Goal: Task Accomplishment & Management: Manage account settings

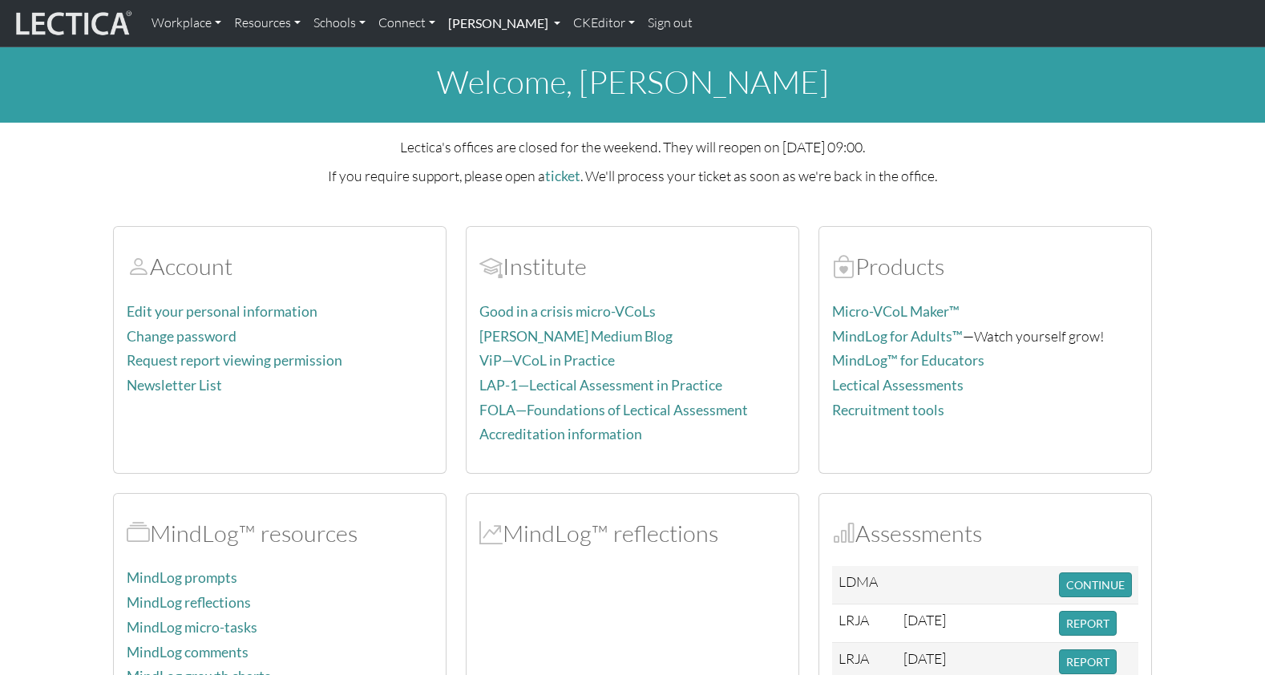
click at [481, 22] on link "Theo Dawson" at bounding box center [504, 23] width 125 height 34
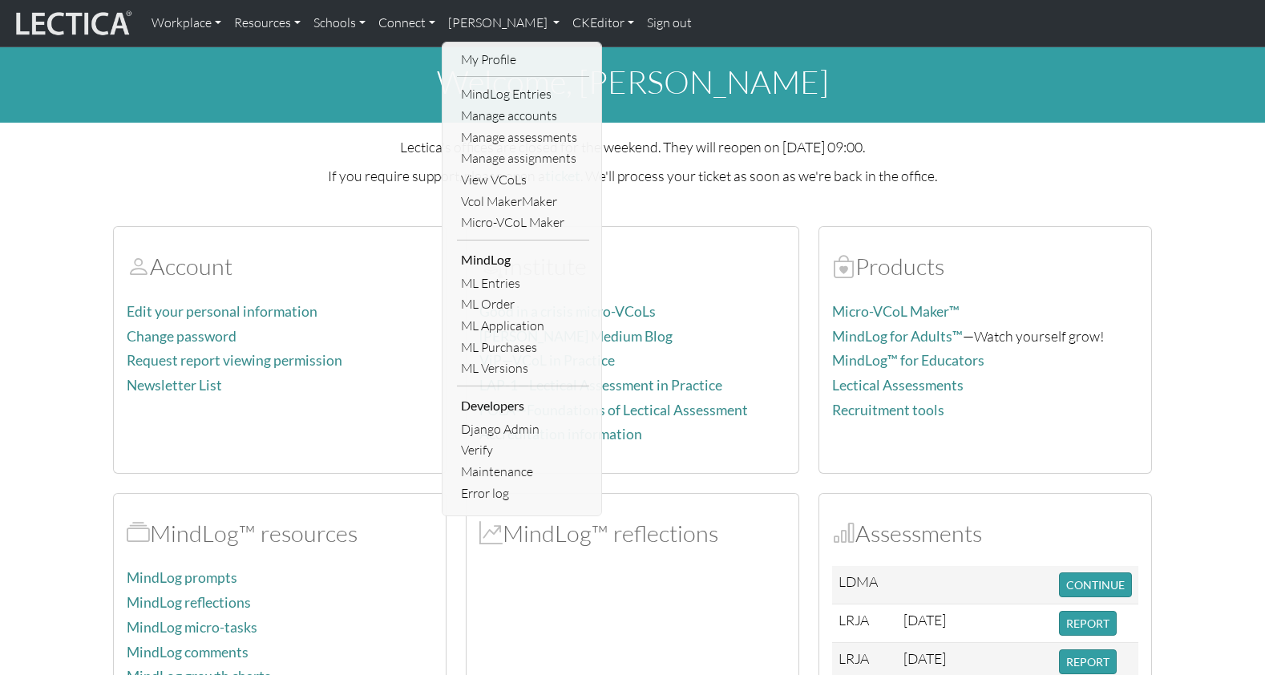
click at [640, 23] on link "Sign out" at bounding box center [669, 23] width 58 height 34
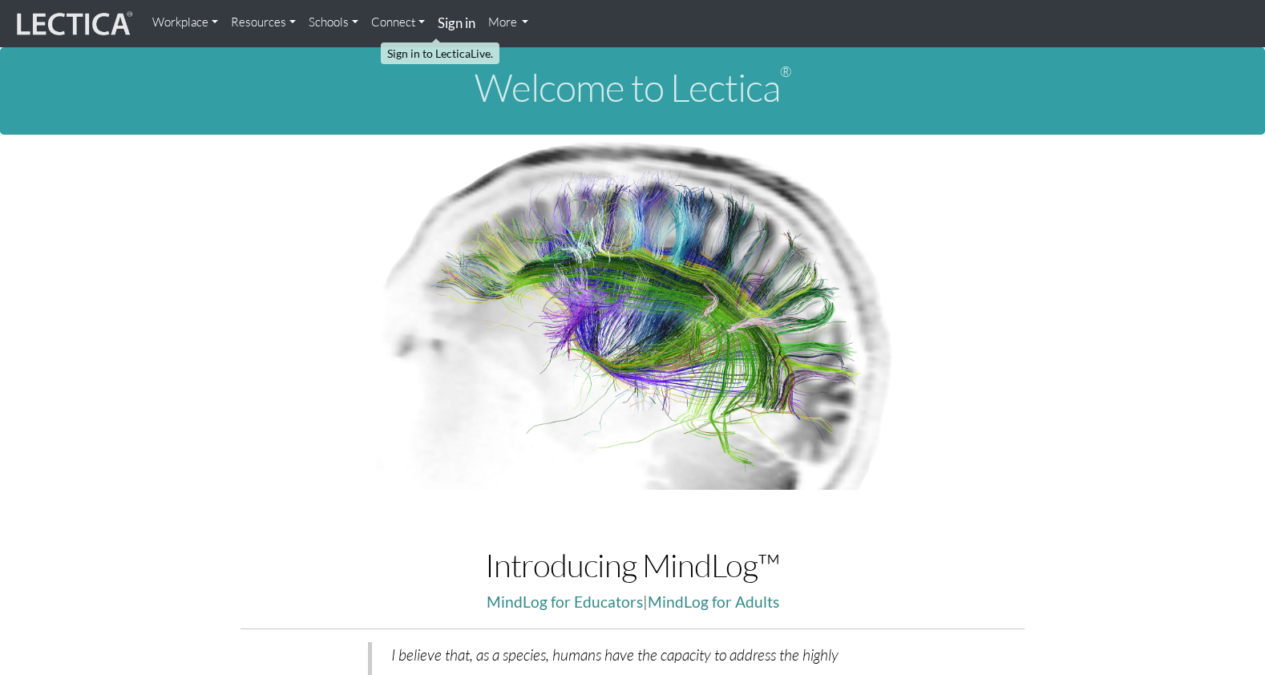
click at [438, 28] on strong "Sign in" at bounding box center [457, 22] width 38 height 17
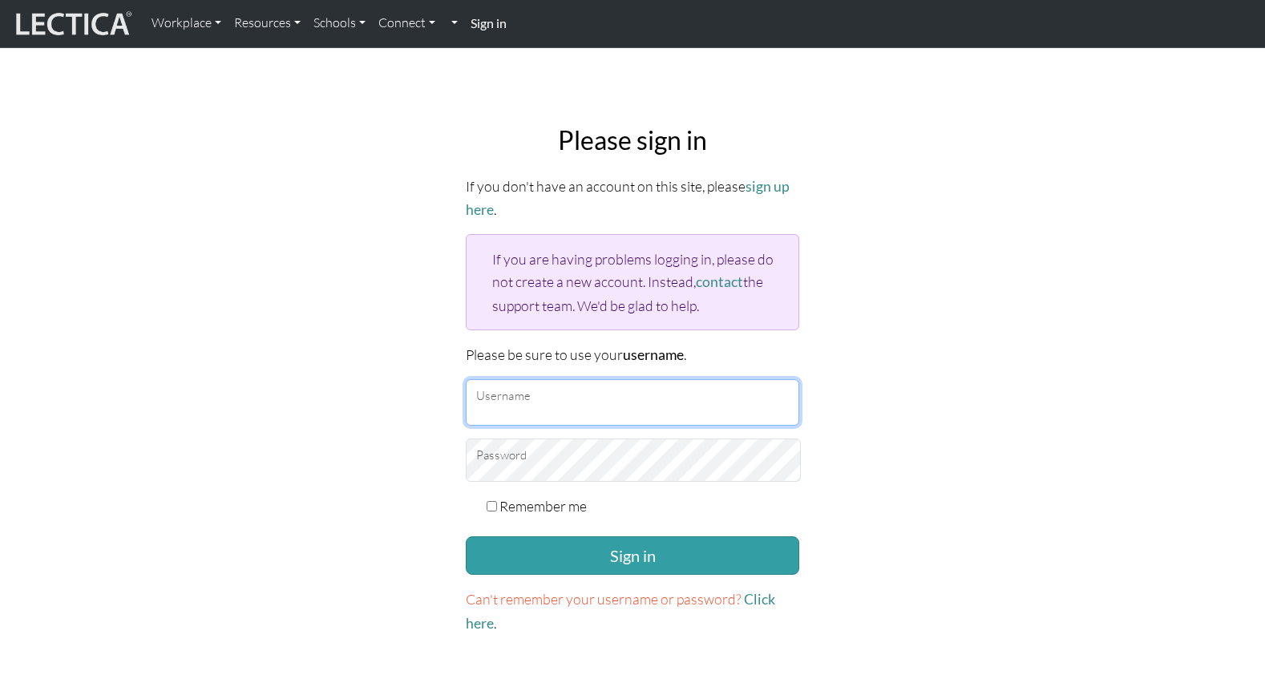
click at [532, 379] on input "Username" at bounding box center [632, 402] width 333 height 46
click at [556, 379] on input "frank" at bounding box center [632, 402] width 333 height 46
drag, startPoint x: 533, startPoint y: 368, endPoint x: 449, endPoint y: 361, distance: 84.5
click at [449, 361] on div "Please sign in If you don't have an account on this site, please sign up here .…" at bounding box center [632, 379] width 1058 height 535
type input "mindlog_5th"
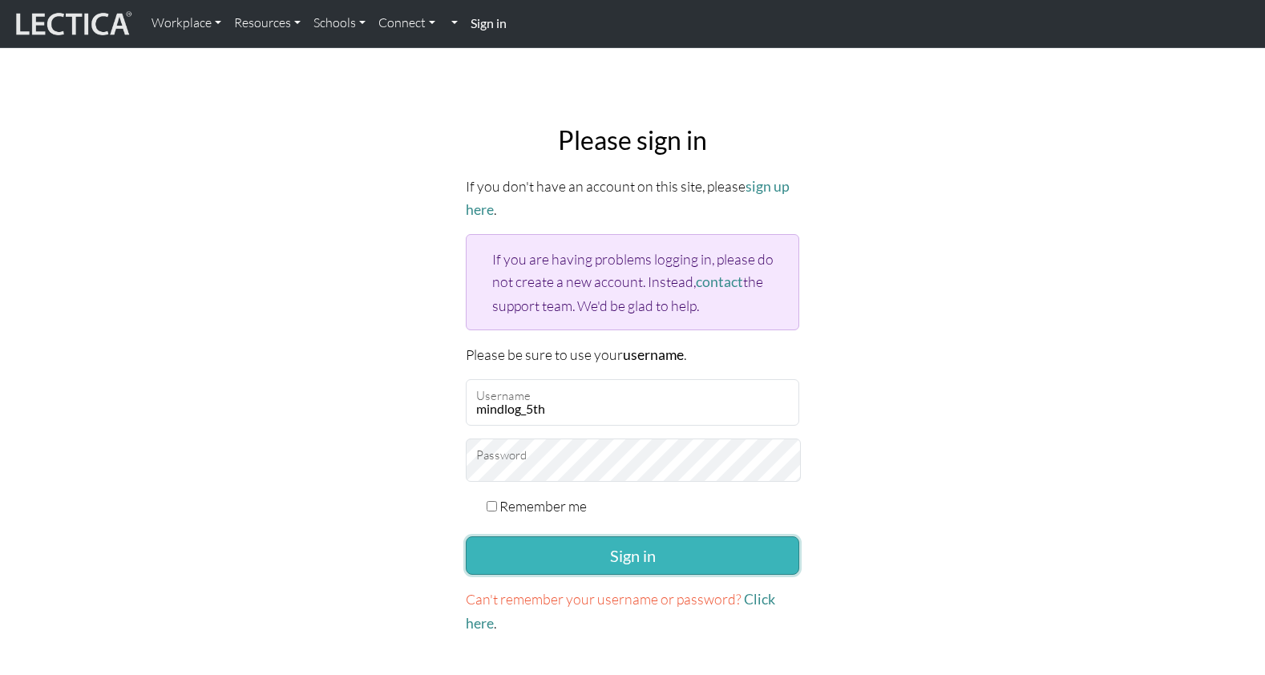
click at [579, 536] on button "Sign in" at bounding box center [632, 555] width 333 height 38
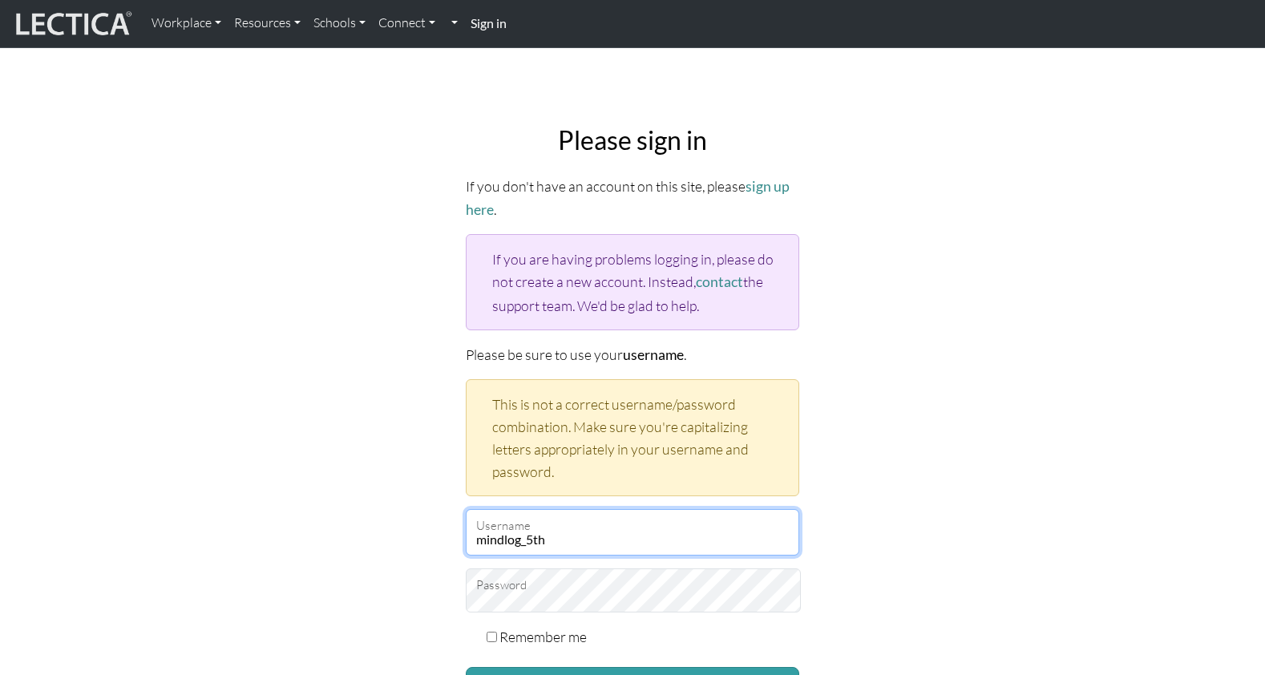
click at [570, 509] on input "mindlog_5th" at bounding box center [632, 532] width 333 height 46
click at [589, 509] on input "mindlog_5th" at bounding box center [632, 532] width 333 height 46
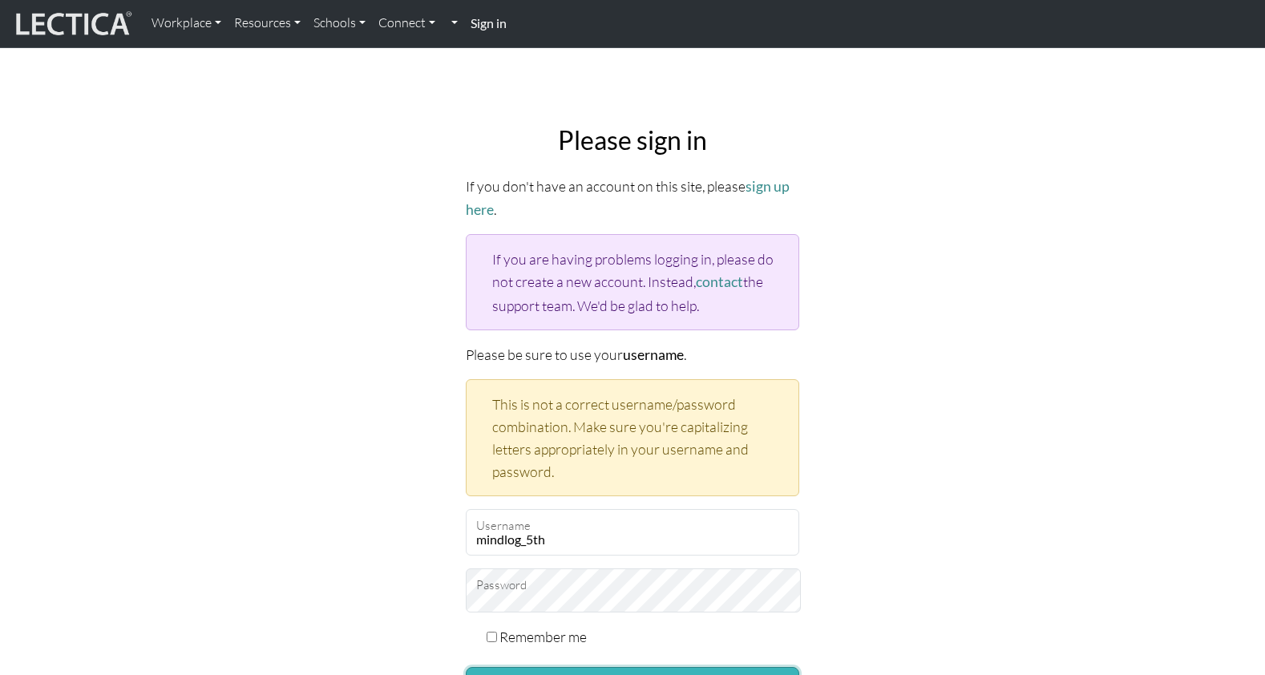
click at [632, 667] on button "Sign in" at bounding box center [632, 686] width 333 height 38
click at [703, 343] on p "Please be sure to use your username ." at bounding box center [632, 354] width 333 height 23
click at [414, 23] on link "Connect" at bounding box center [407, 23] width 70 height 34
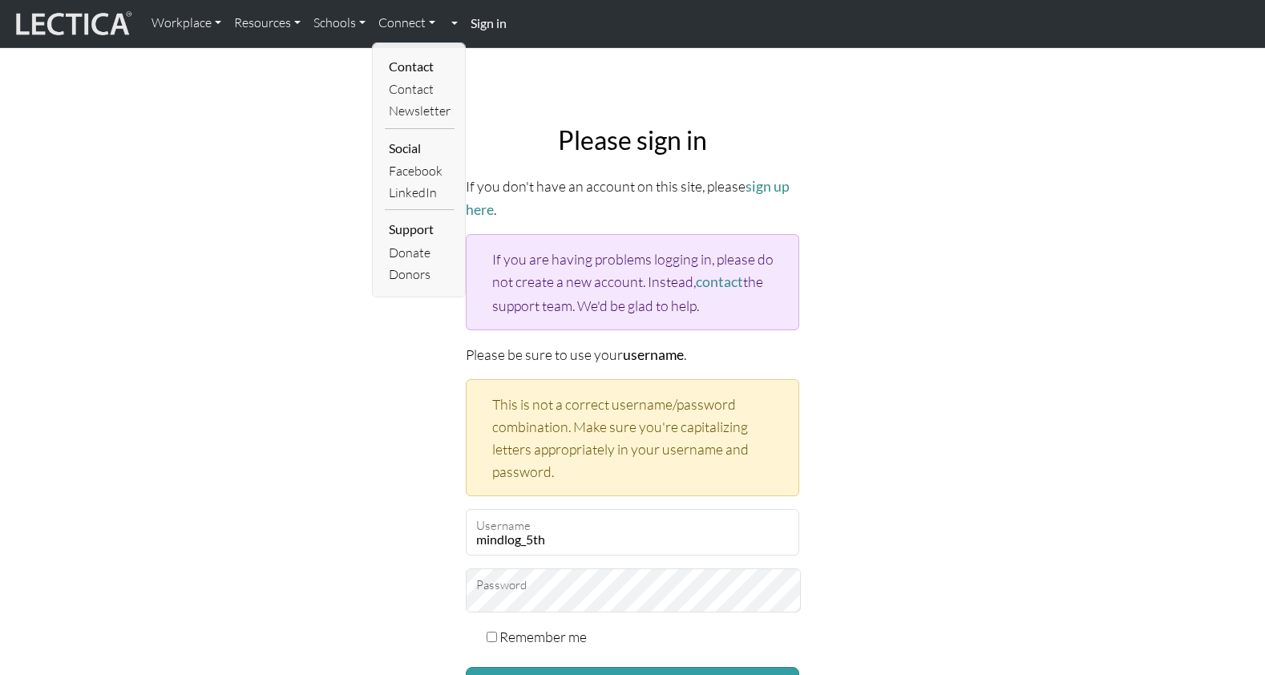
click at [442, 22] on link at bounding box center [453, 23] width 22 height 34
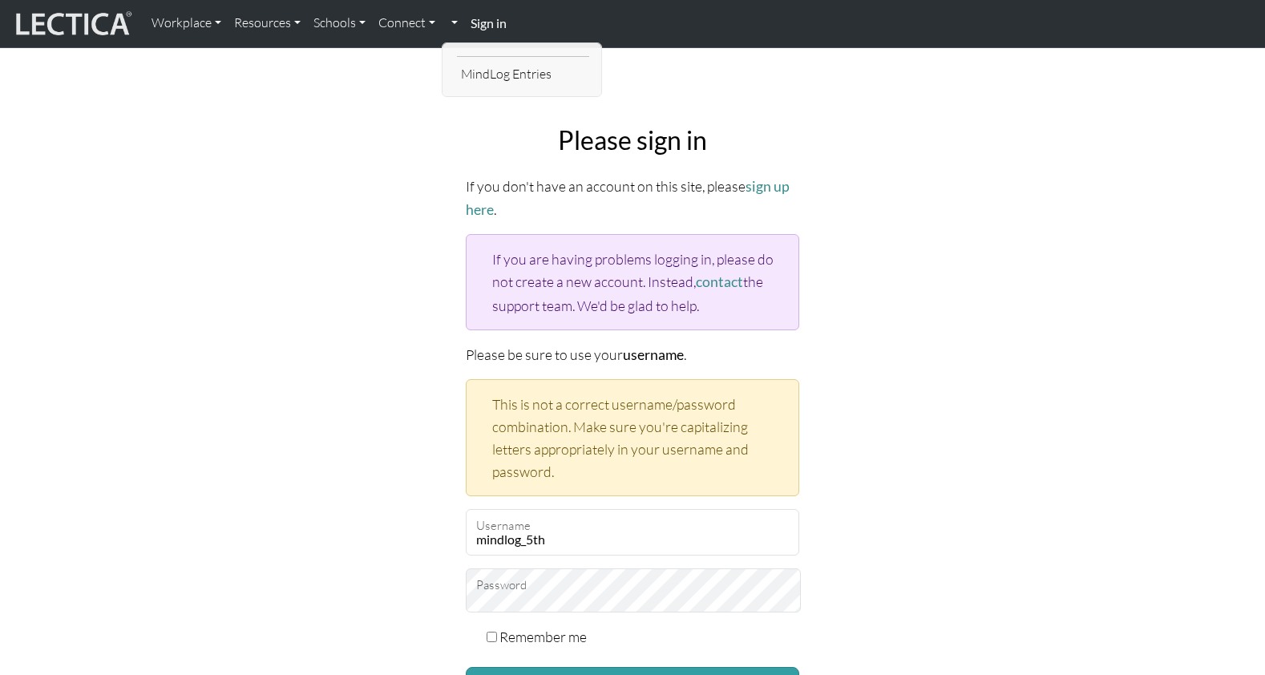
click at [471, 22] on strong "Sign in" at bounding box center [489, 22] width 36 height 15
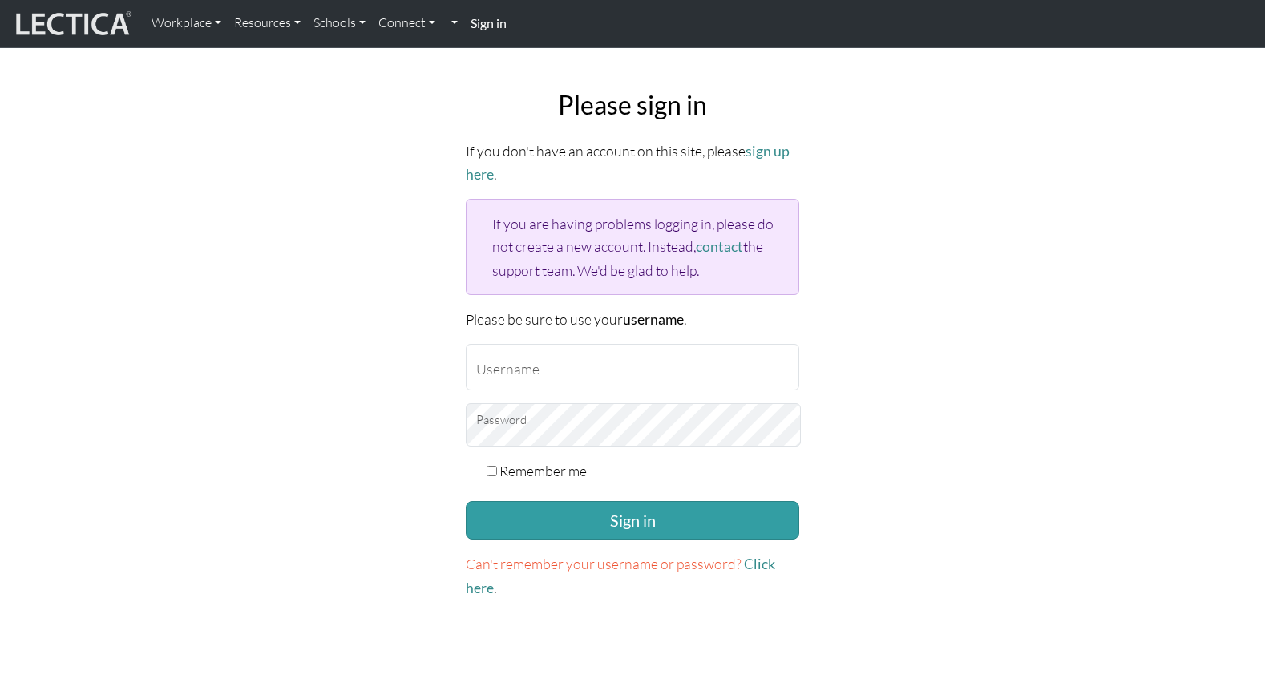
scroll to position [49, 0]
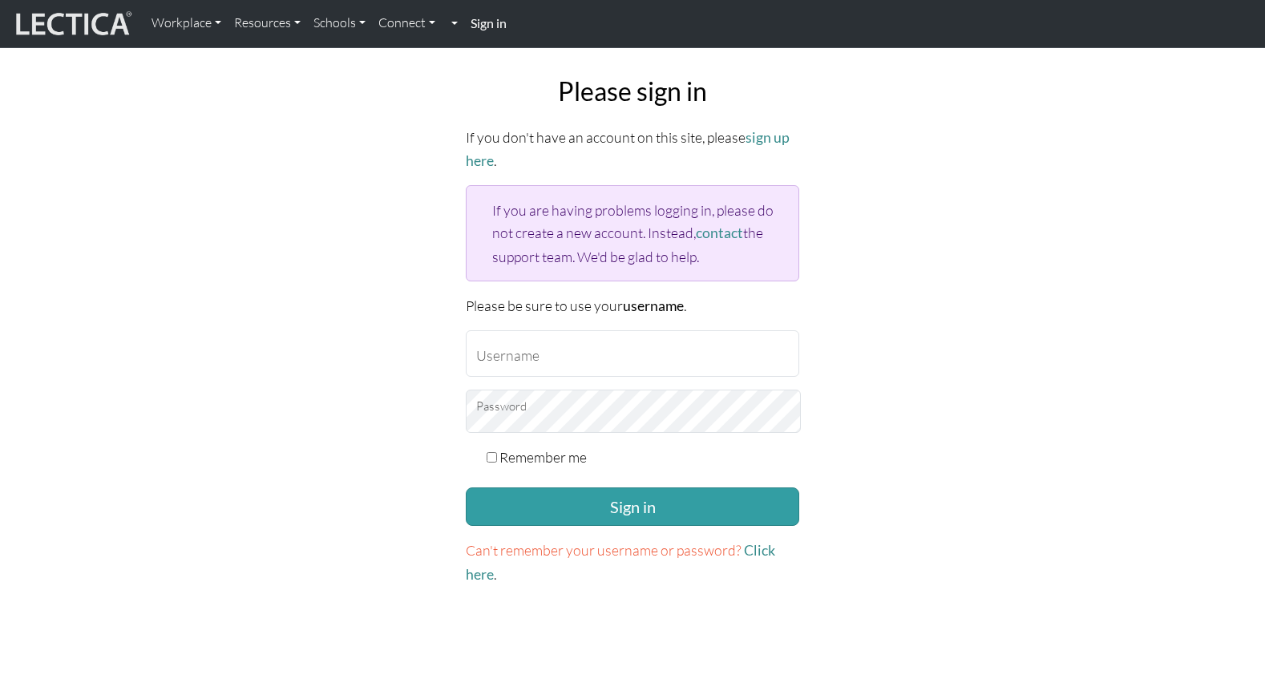
click at [442, 22] on link at bounding box center [453, 23] width 22 height 34
click at [471, 23] on strong "Sign in" at bounding box center [489, 22] width 36 height 15
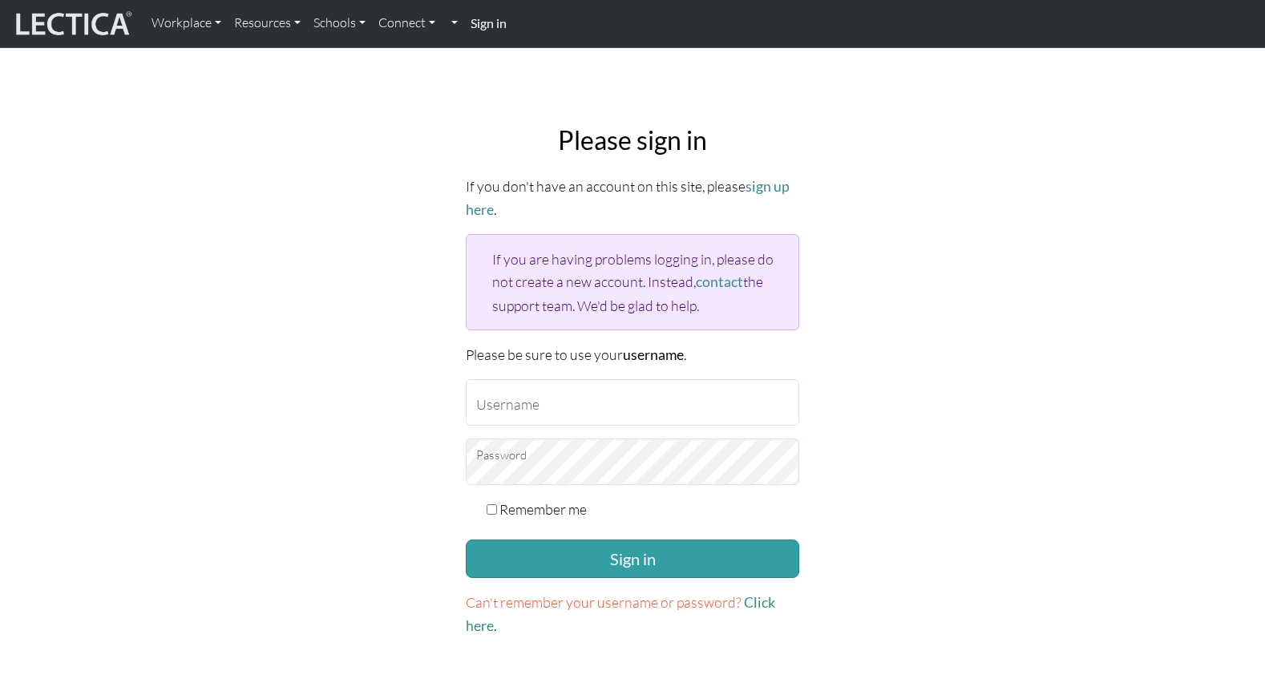
click at [472, 22] on strong "Sign in" at bounding box center [489, 22] width 36 height 15
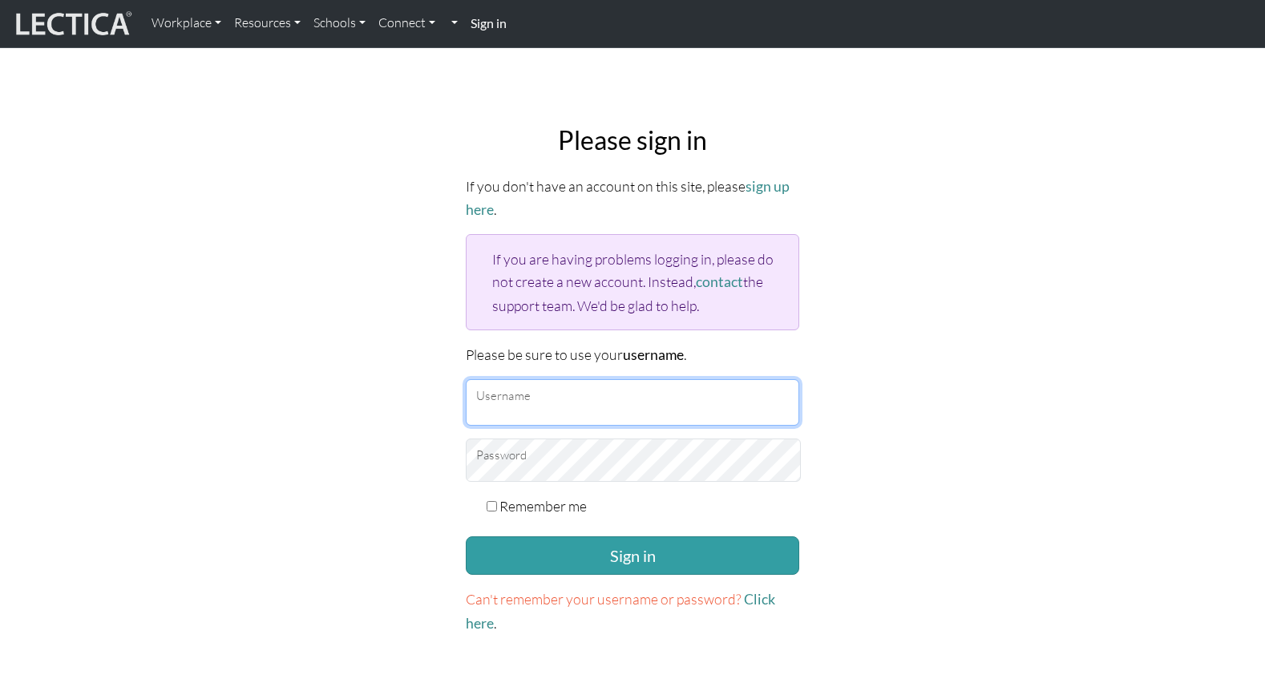
click at [599, 379] on input "Username" at bounding box center [632, 402] width 333 height 46
type input "theodawson"
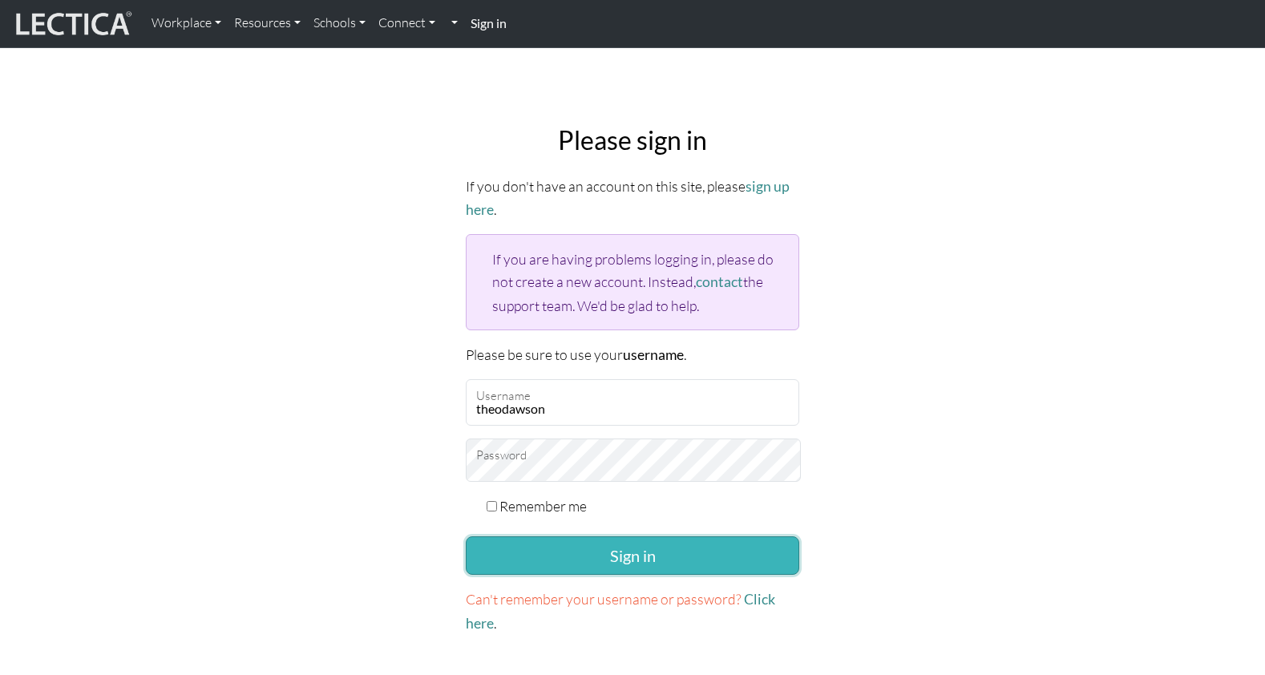
click at [578, 536] on button "Sign in" at bounding box center [632, 555] width 333 height 38
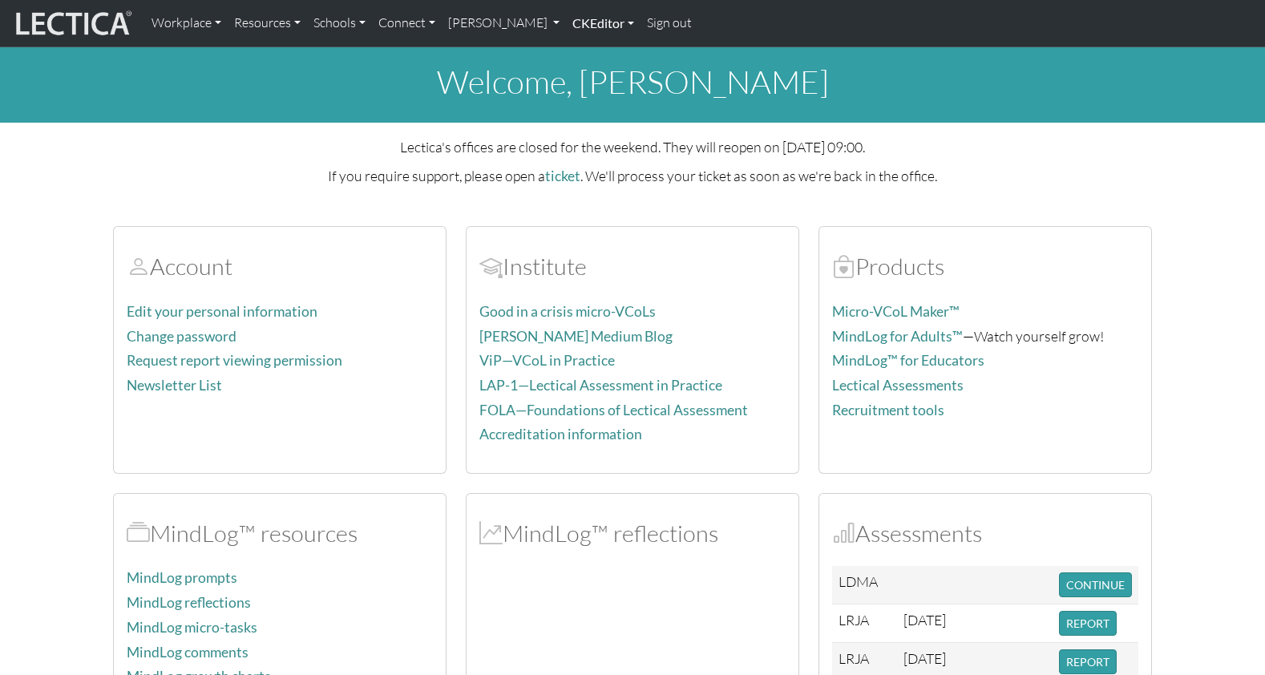
click at [566, 22] on link "CKEditor" at bounding box center [603, 23] width 75 height 34
click at [477, 19] on link "[PERSON_NAME]" at bounding box center [504, 23] width 125 height 34
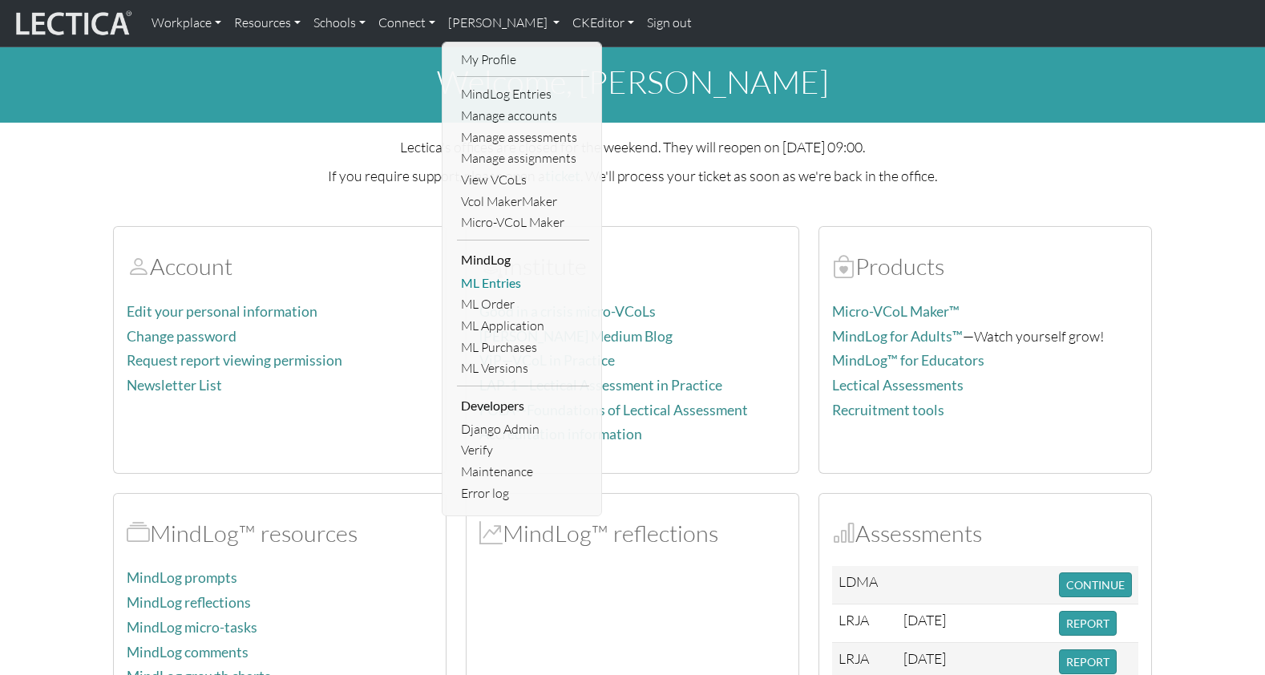
click at [479, 273] on link "ML Entries" at bounding box center [523, 284] width 132 height 22
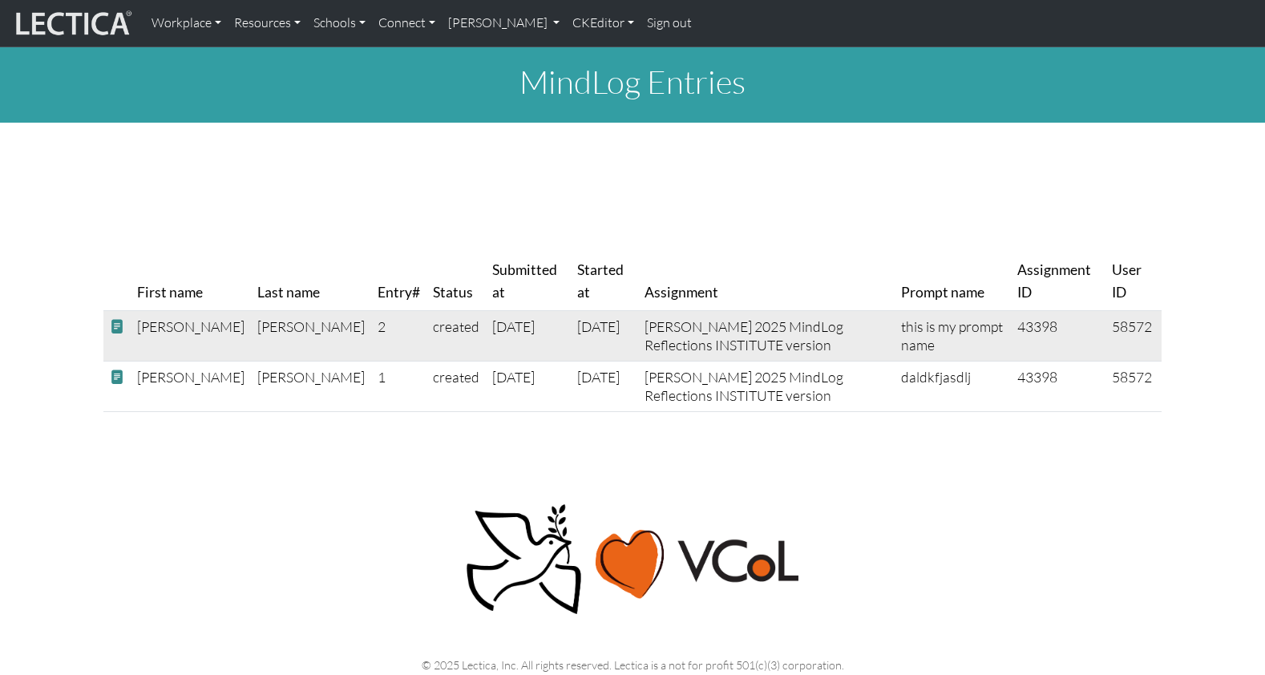
click at [115, 318] on span at bounding box center [117, 326] width 14 height 17
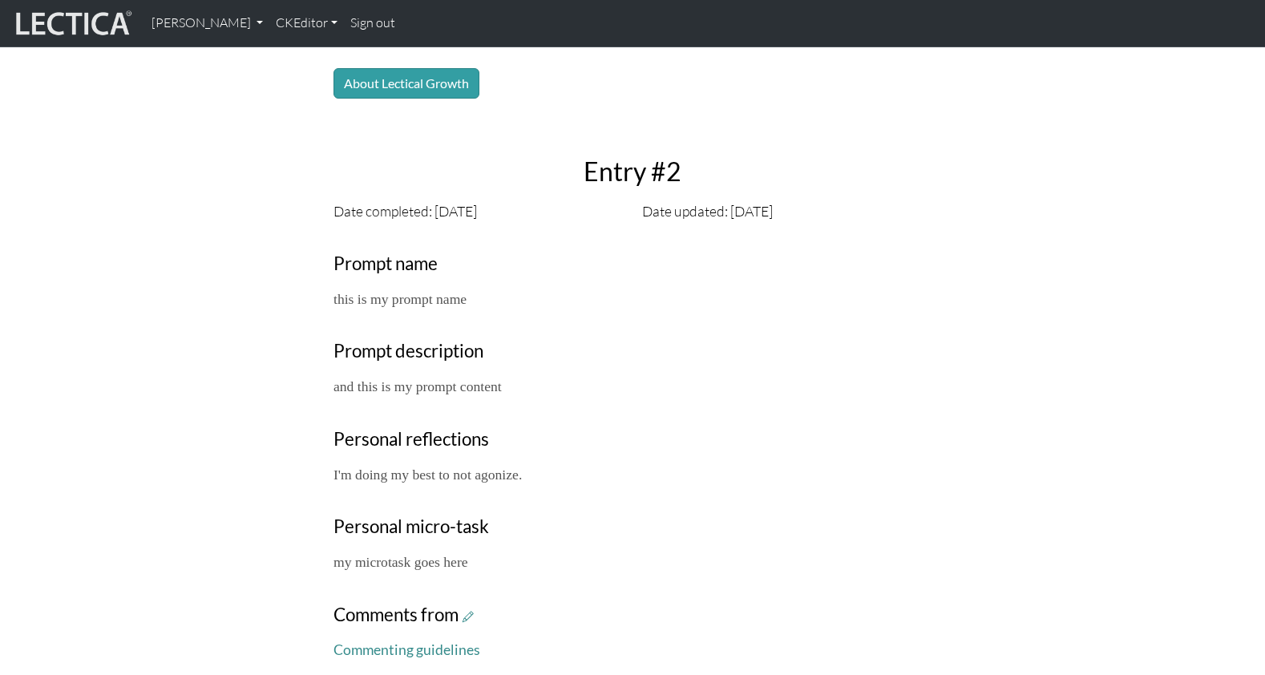
scroll to position [369, 0]
click at [357, 286] on p "this is my prompt name" at bounding box center [632, 297] width 598 height 22
click at [384, 286] on p "this is my prompt name" at bounding box center [632, 297] width 598 height 22
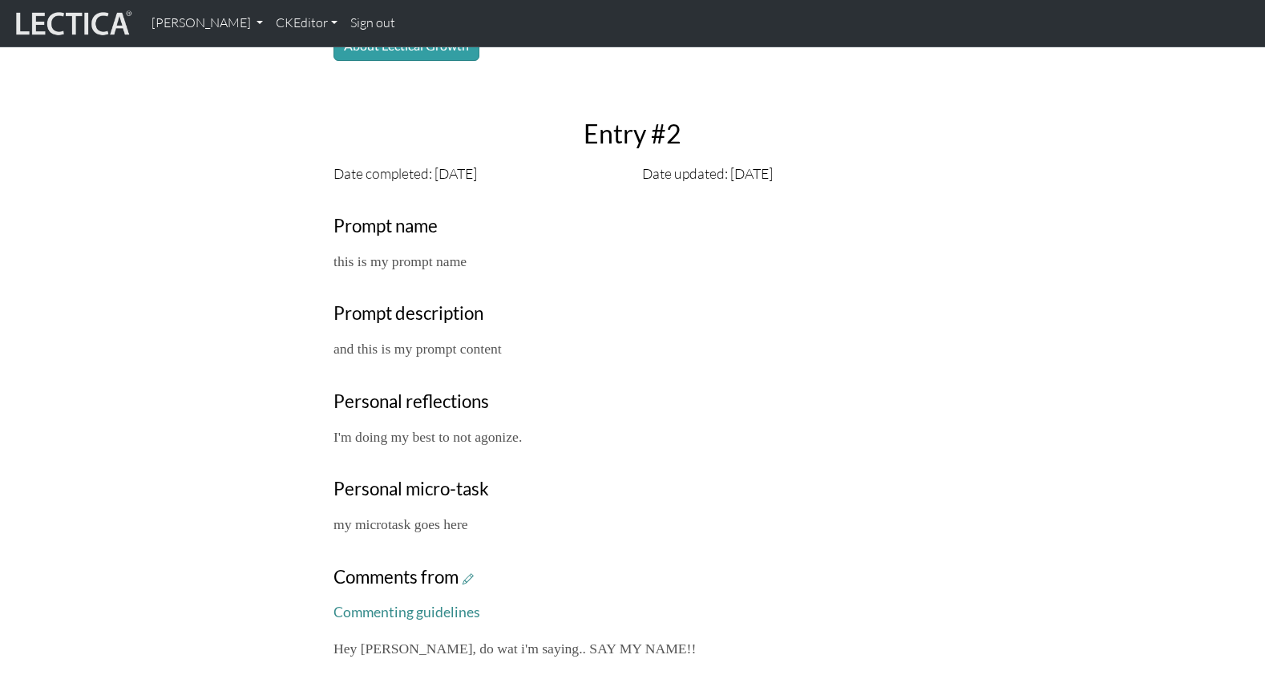
scroll to position [401, 0]
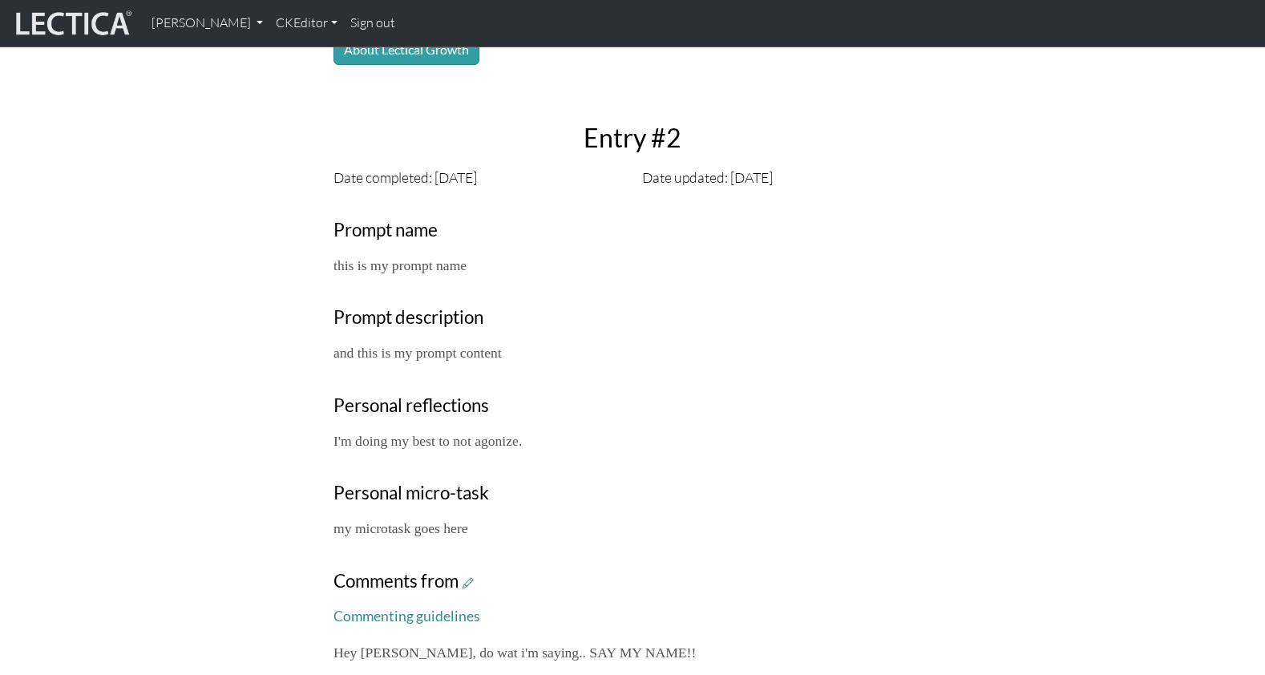
click at [370, 401] on div "Your growth chart Once you have received a Lectical™ Score in MindLog, your gro…" at bounding box center [632, 246] width 617 height 862
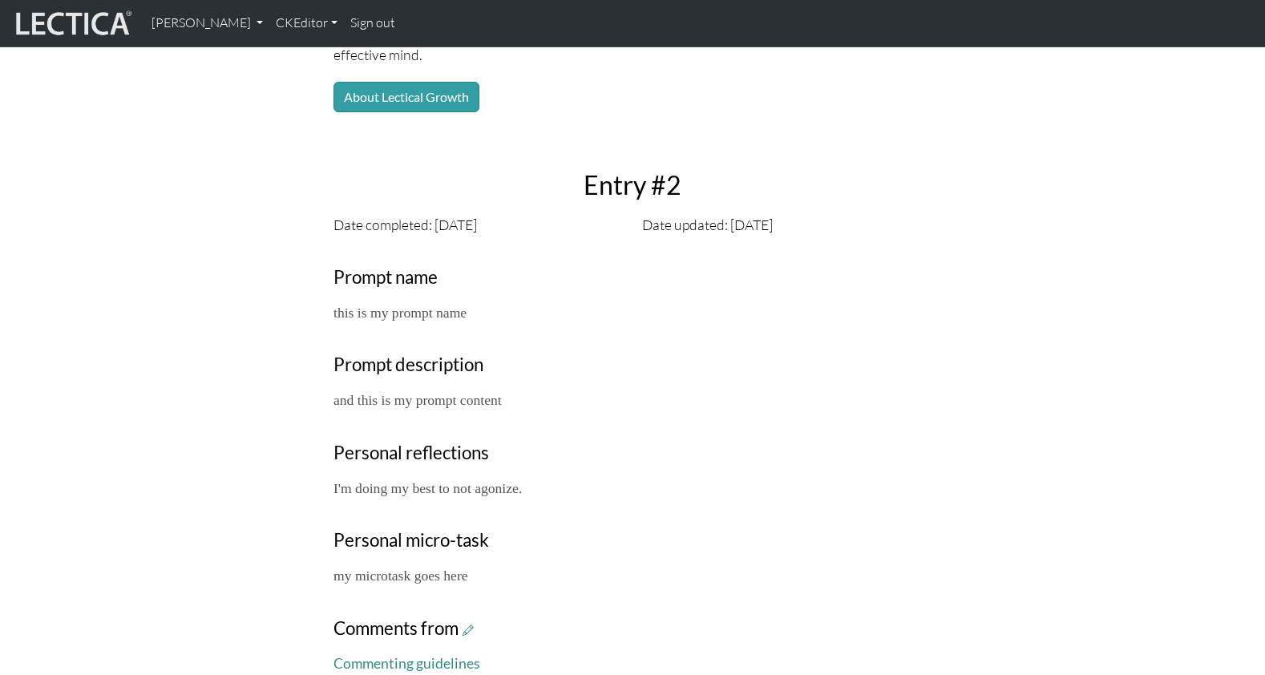
scroll to position [358, 0]
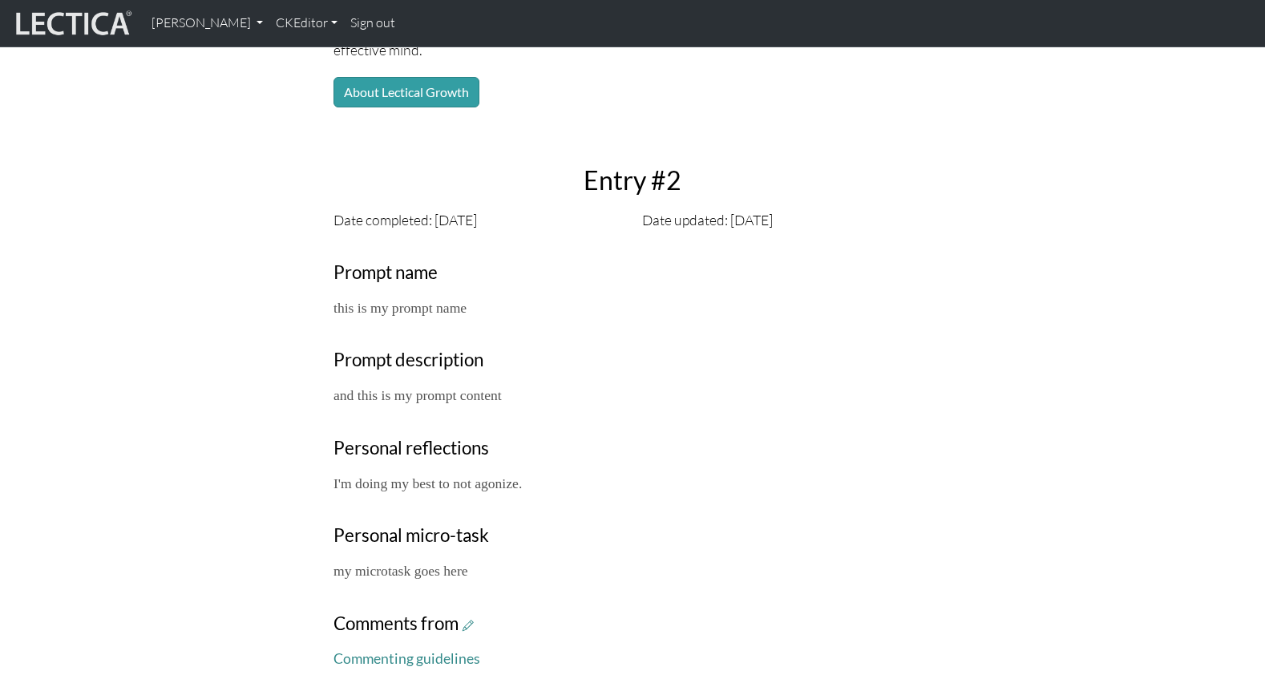
click at [602, 438] on h3 "Personal reflections" at bounding box center [632, 449] width 598 height 22
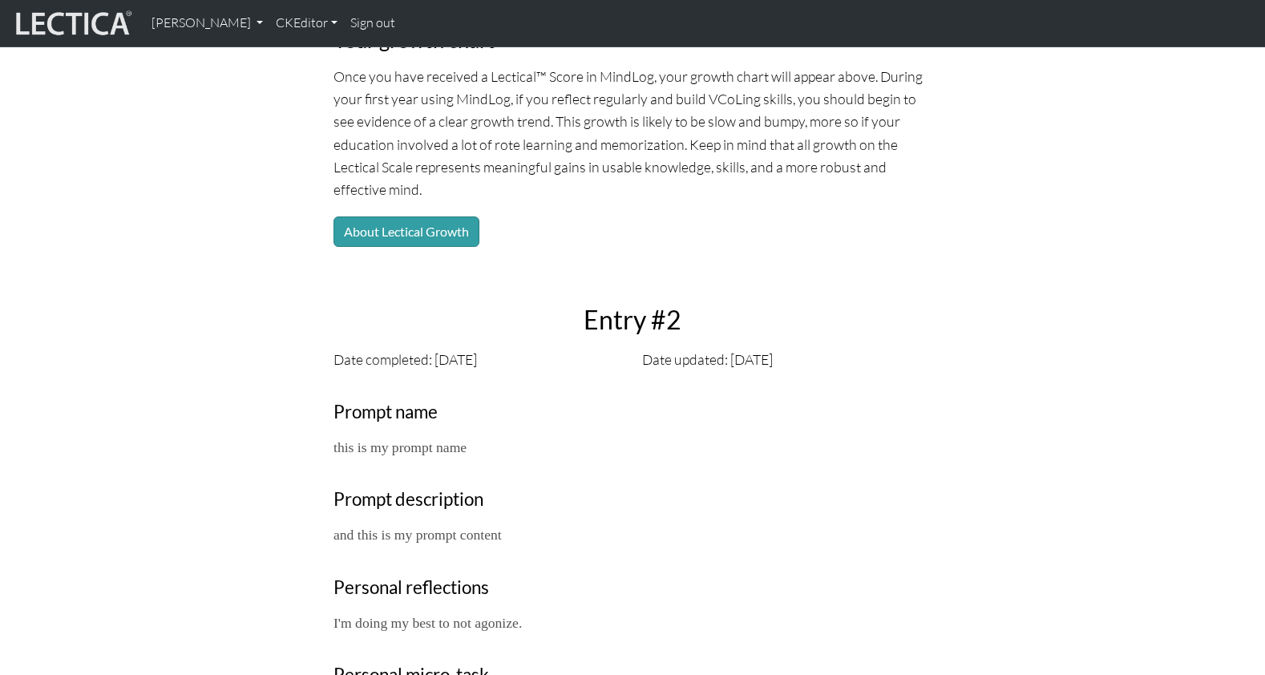
scroll to position [225, 0]
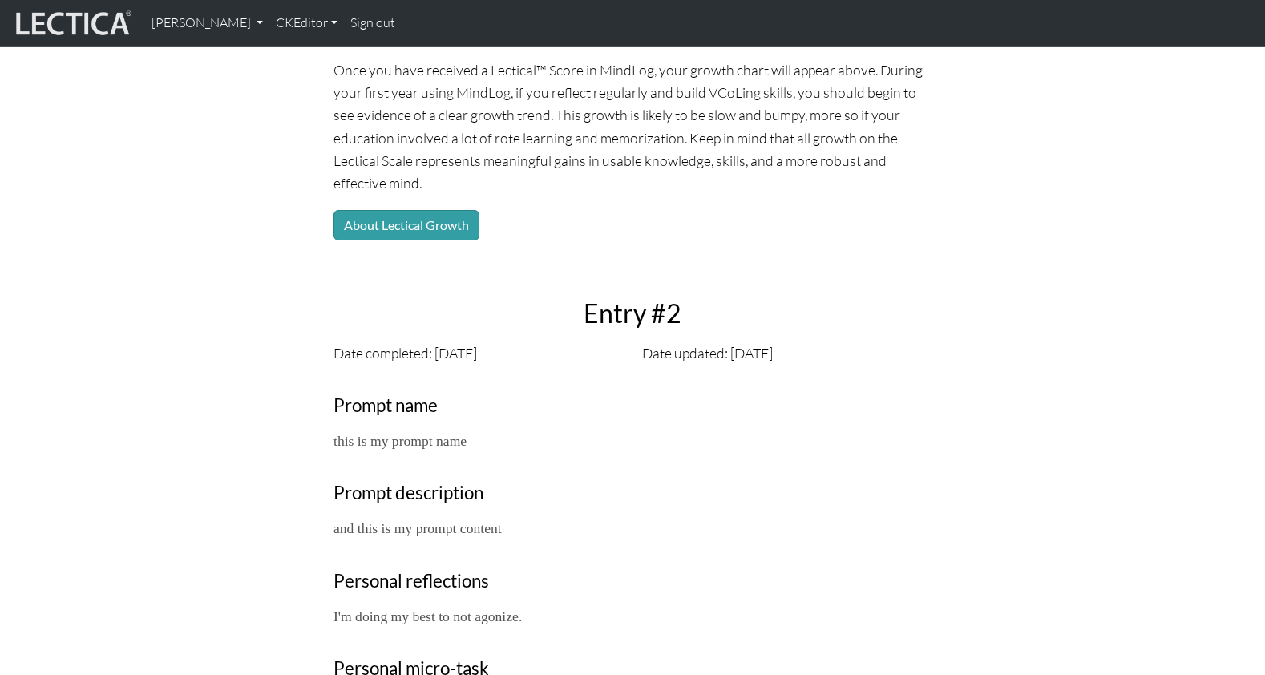
click at [565, 365] on div "Your growth chart Once you have received a Lectical™ Score in MindLog, your gro…" at bounding box center [632, 421] width 617 height 862
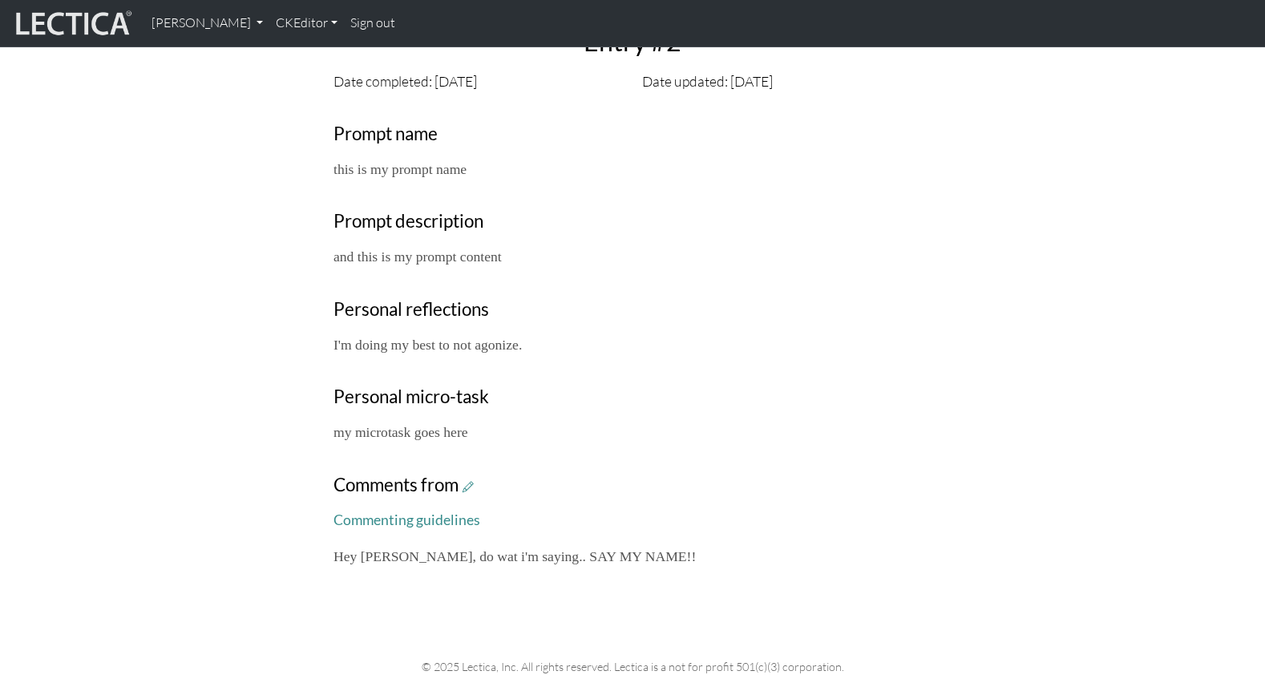
scroll to position [508, 0]
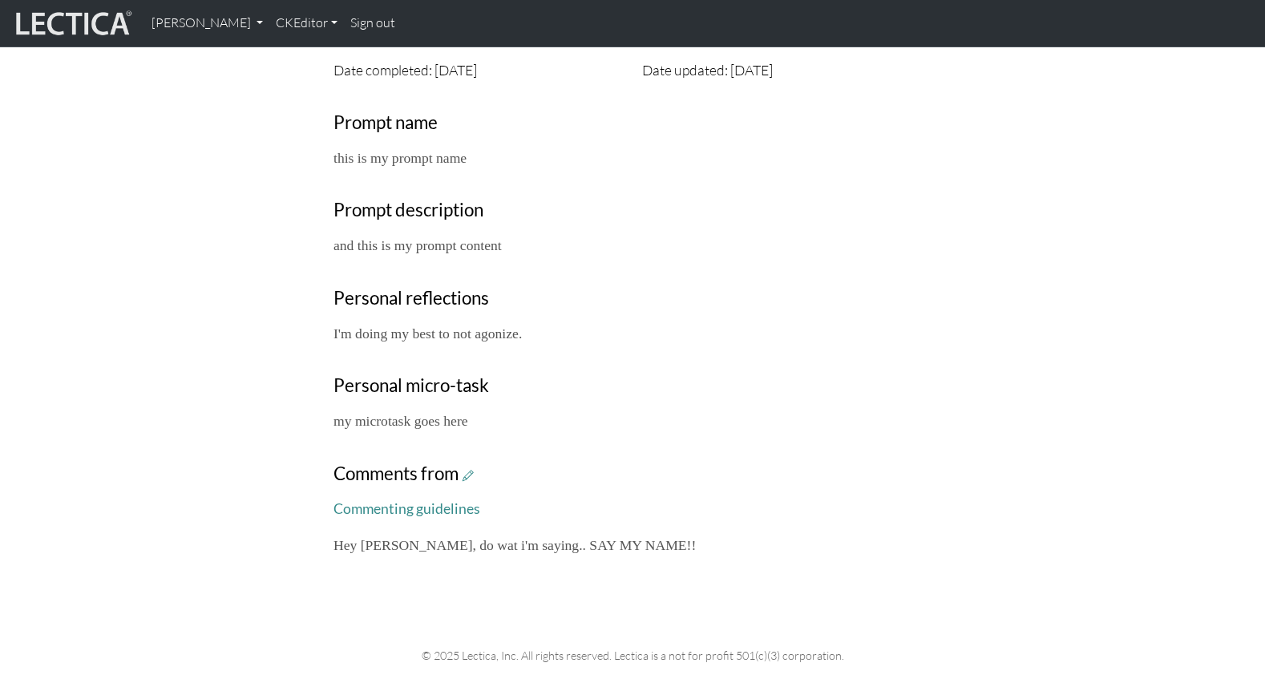
click at [711, 370] on div "Your growth chart Once you have received a Lectical™ Score in MindLog, your gro…" at bounding box center [632, 138] width 617 height 862
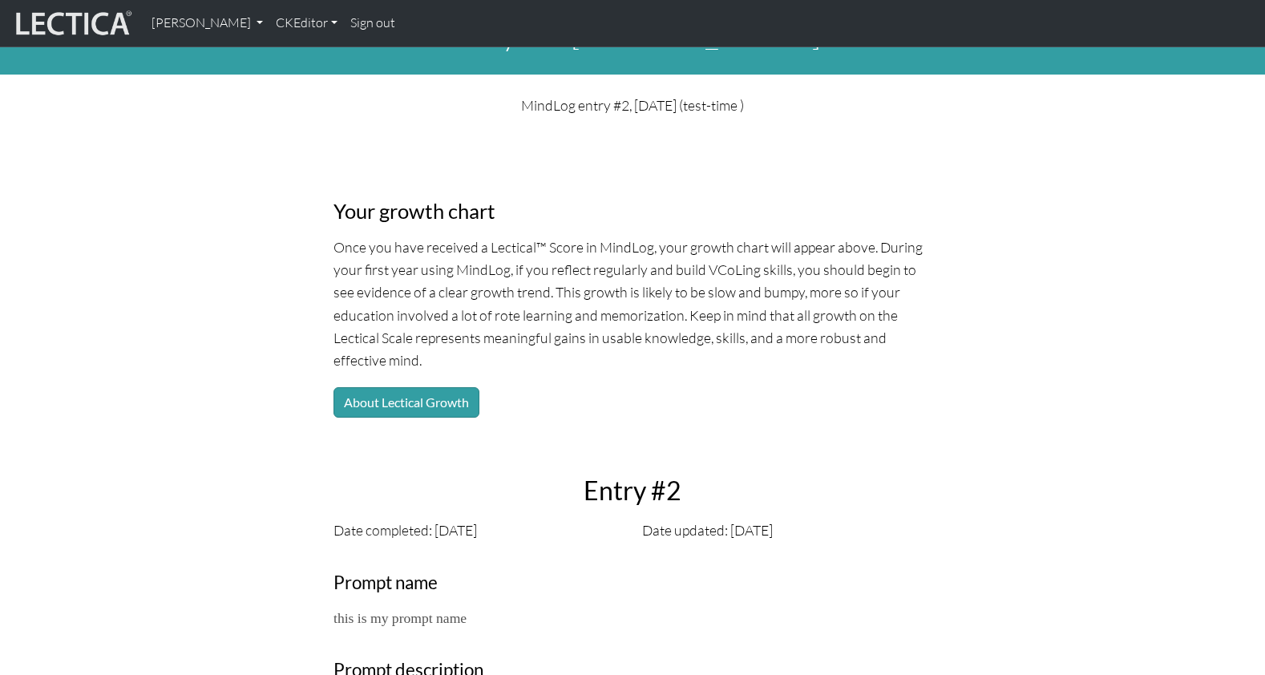
scroll to position [0, 0]
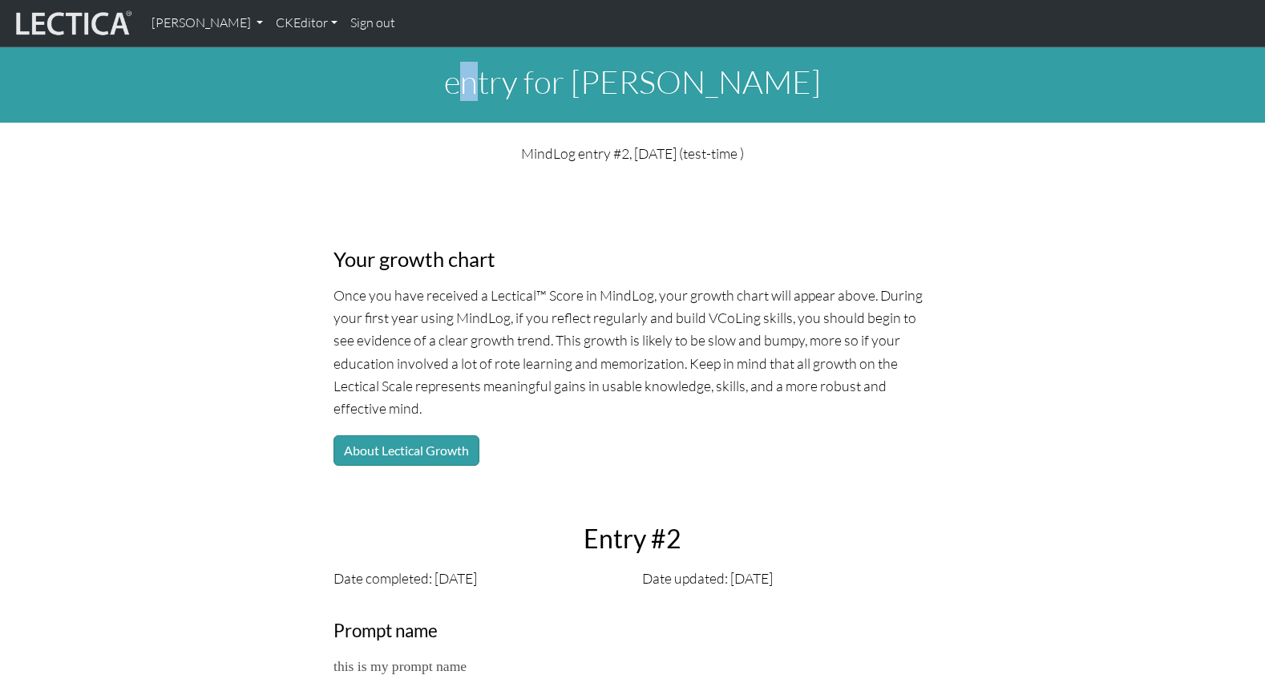
drag, startPoint x: 461, startPoint y: 79, endPoint x: 474, endPoint y: 81, distance: 12.9
click at [474, 81] on h1 "entry for Nicholas Maisano" at bounding box center [632, 82] width 1265 height 38
click at [429, 82] on h1 "entry for Nicholas Maisano" at bounding box center [632, 82] width 1265 height 38
click at [454, 79] on h1 "entry for Nicholas Maisano" at bounding box center [632, 82] width 1265 height 38
click at [461, 77] on h1 "entry for Nicholas Maisano" at bounding box center [632, 82] width 1265 height 38
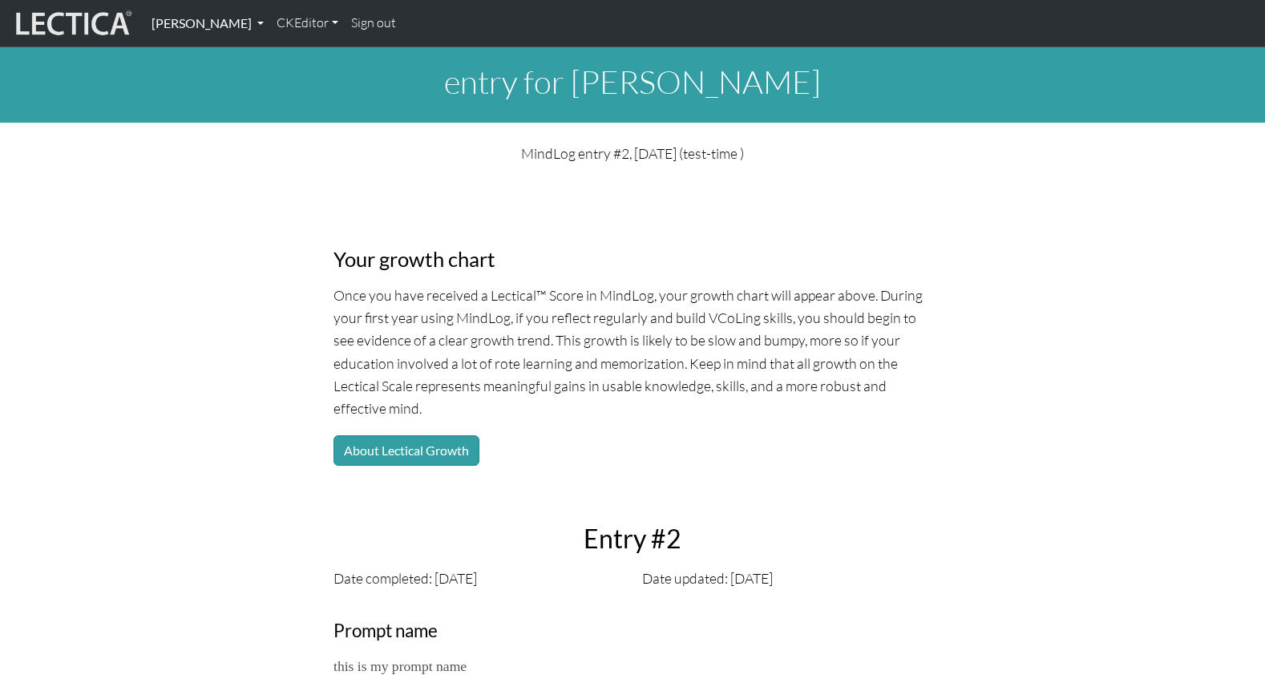
click at [173, 24] on link "[PERSON_NAME]" at bounding box center [207, 23] width 125 height 34
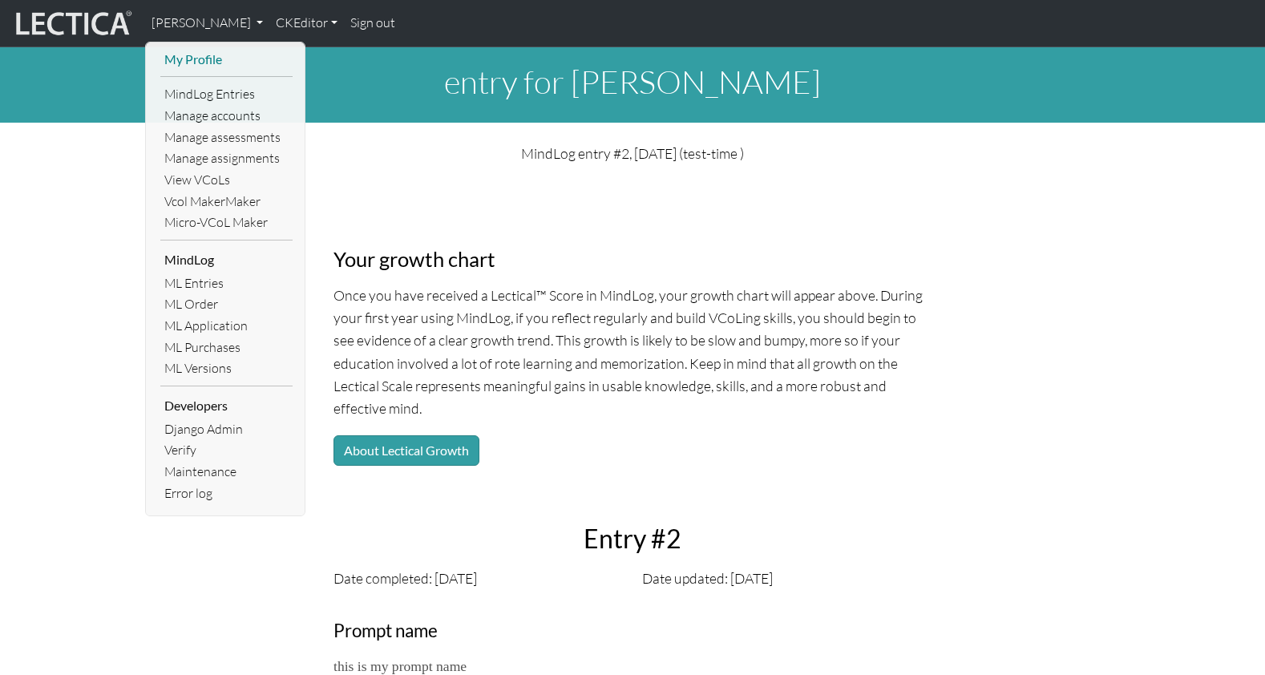
click at [192, 54] on link "My Profile" at bounding box center [226, 60] width 132 height 22
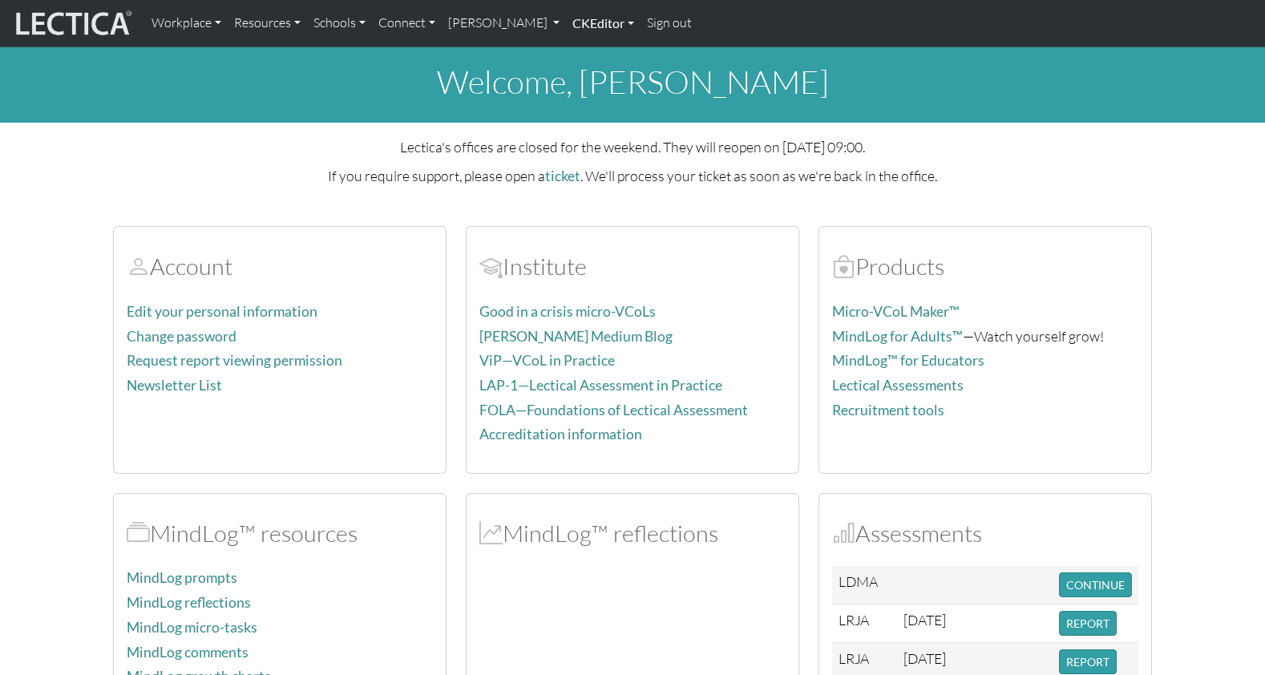
click at [566, 23] on link "CKEditor" at bounding box center [603, 23] width 75 height 34
click at [473, 21] on link "[PERSON_NAME]" at bounding box center [504, 23] width 125 height 34
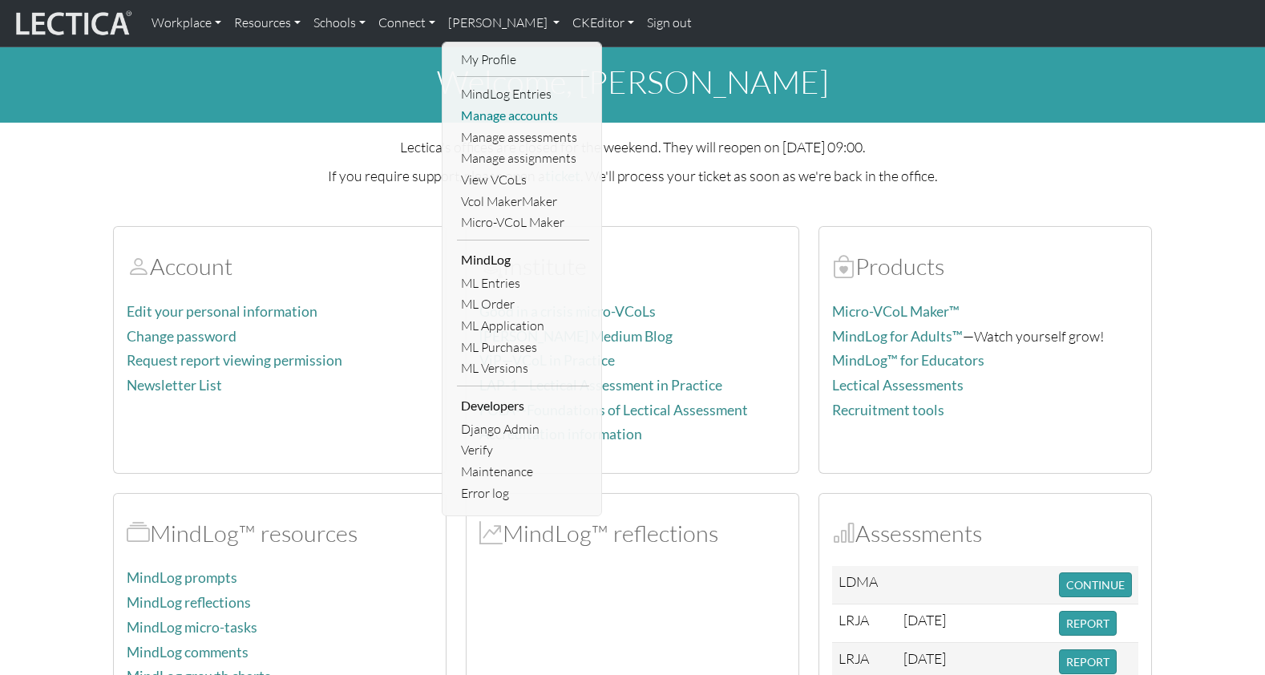
click at [494, 108] on link "Manage accounts" at bounding box center [523, 116] width 132 height 22
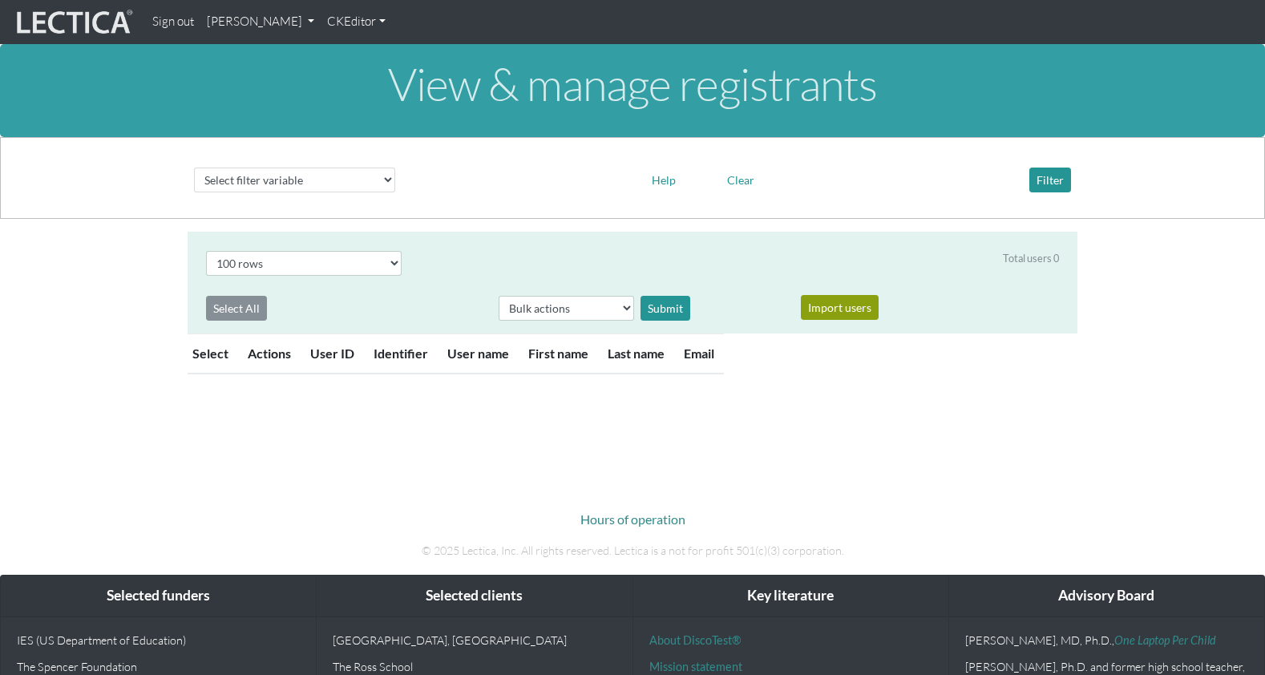
select select "100"
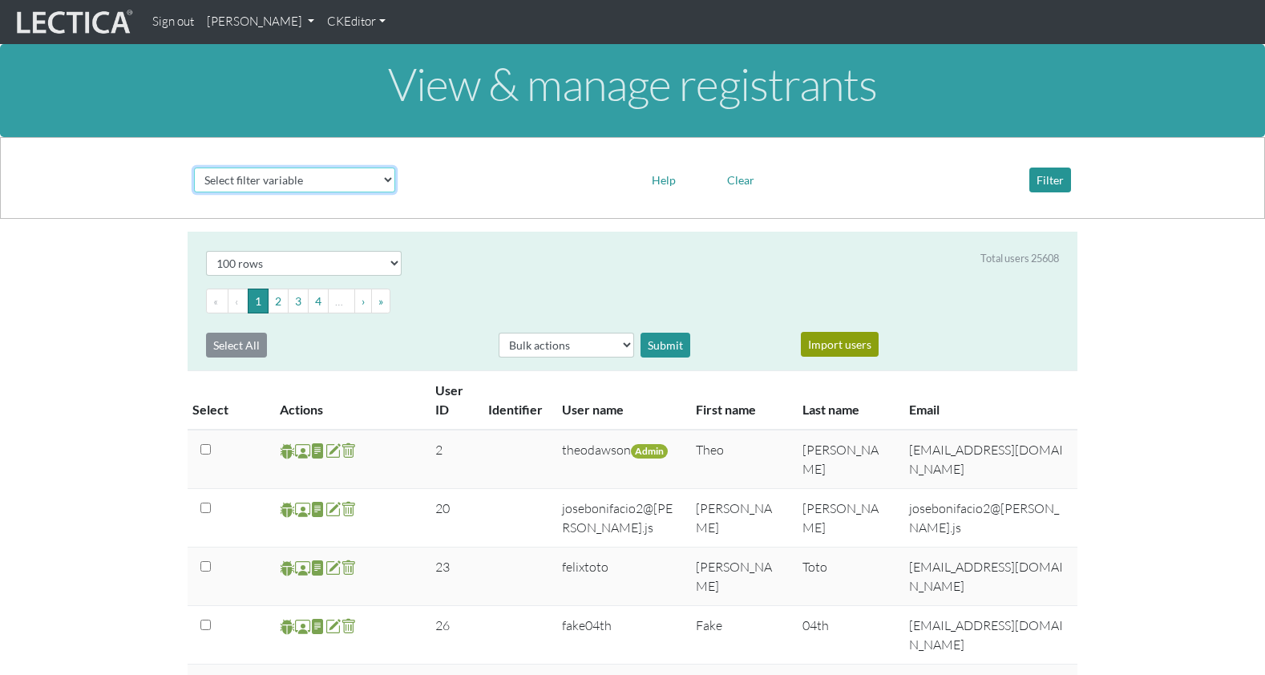
click at [277, 168] on select "Select filter variable User ID User name First name Last name Email Impersonate…" at bounding box center [294, 180] width 201 height 25
select select "last_name"
click at [194, 192] on select "Select filter variable User ID User name First name Last name Email Impersonate…" at bounding box center [294, 180] width 201 height 25
select select
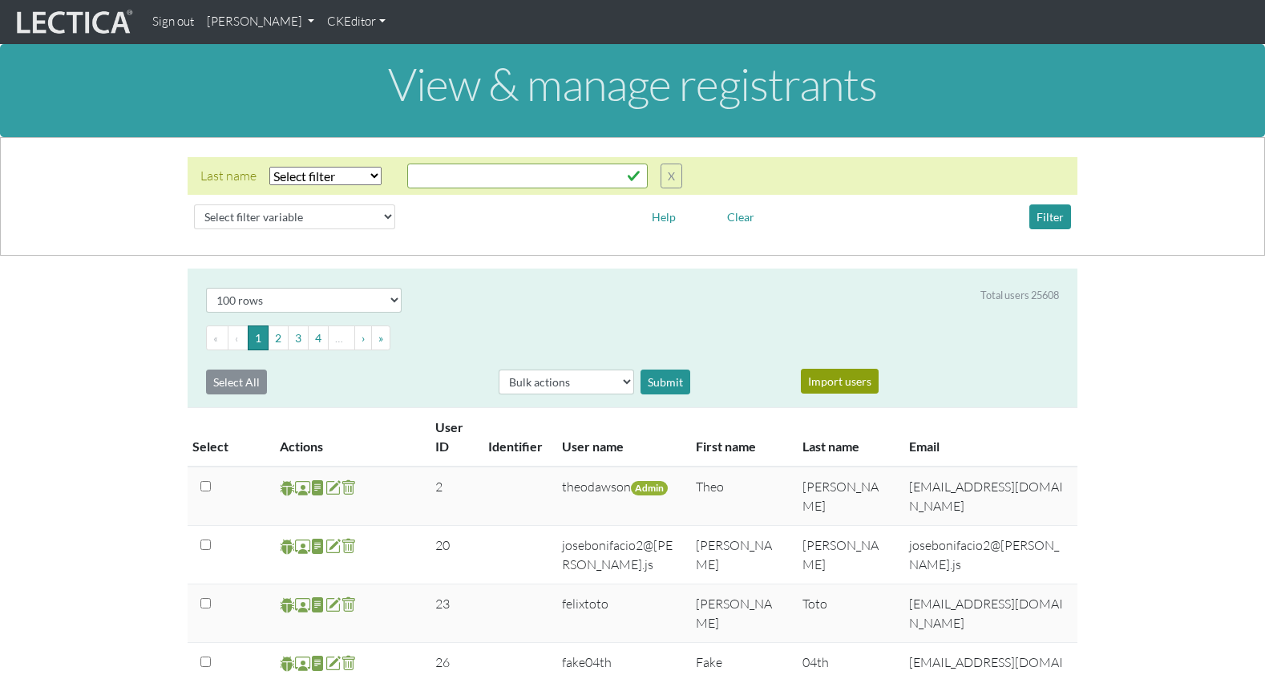
click at [326, 167] on select "Select filter Equals Does not equal Contains Does not contain Starts with Ends …" at bounding box center [325, 176] width 112 height 18
select select "iexact"
click at [269, 167] on select "Select filter Equals Does not equal Contains Does not contain Starts with Ends …" at bounding box center [325, 176] width 112 height 18
click at [413, 169] on input "text" at bounding box center [527, 176] width 240 height 25
type input "[PERSON_NAME]"
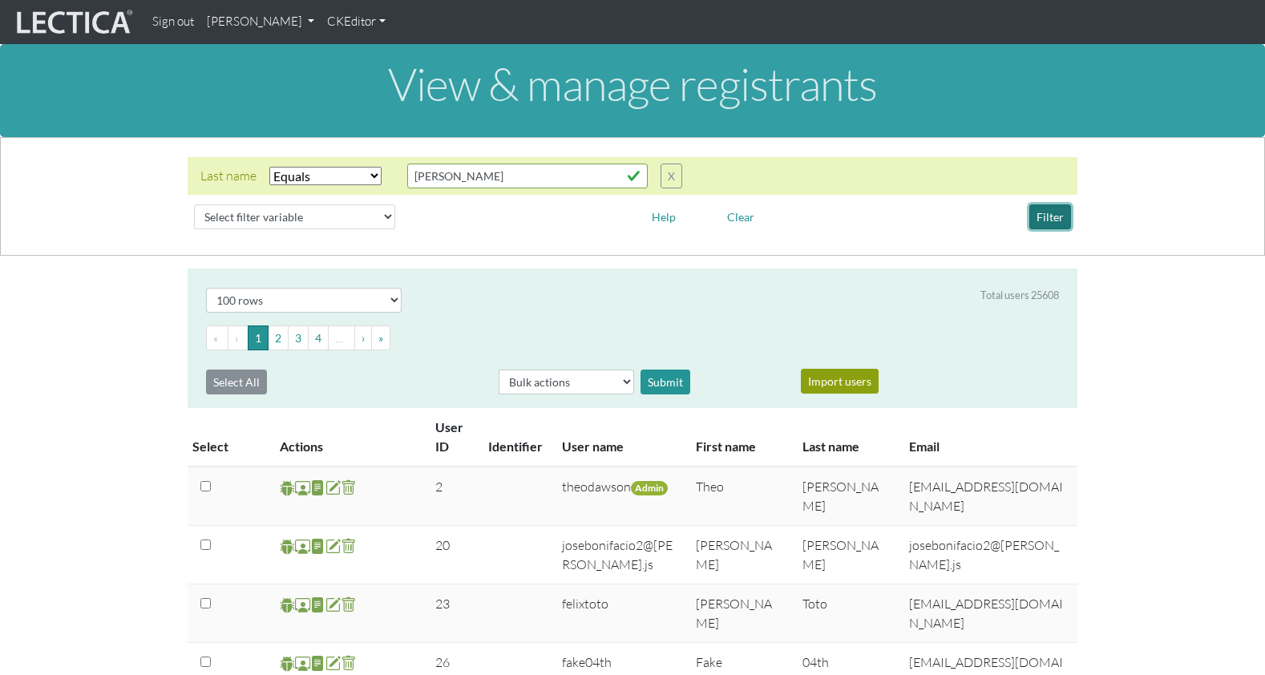
click at [1051, 208] on button "Filter" at bounding box center [1050, 216] width 42 height 25
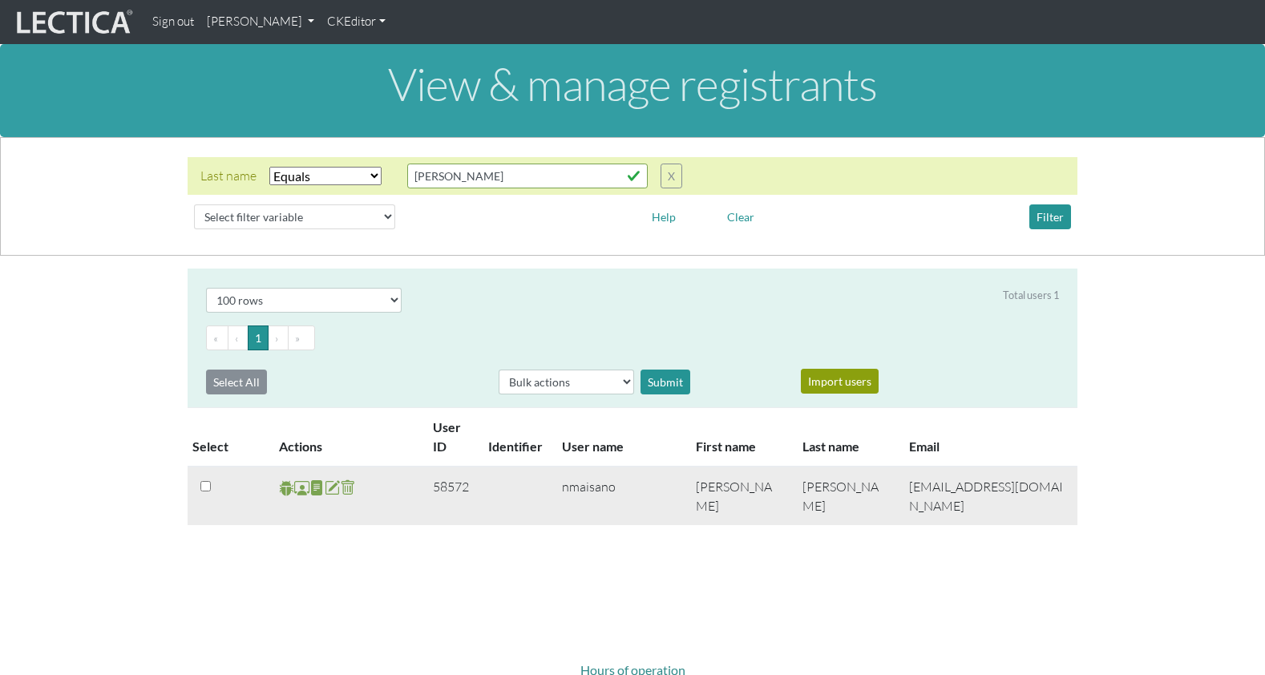
click at [297, 479] on span at bounding box center [301, 488] width 15 height 18
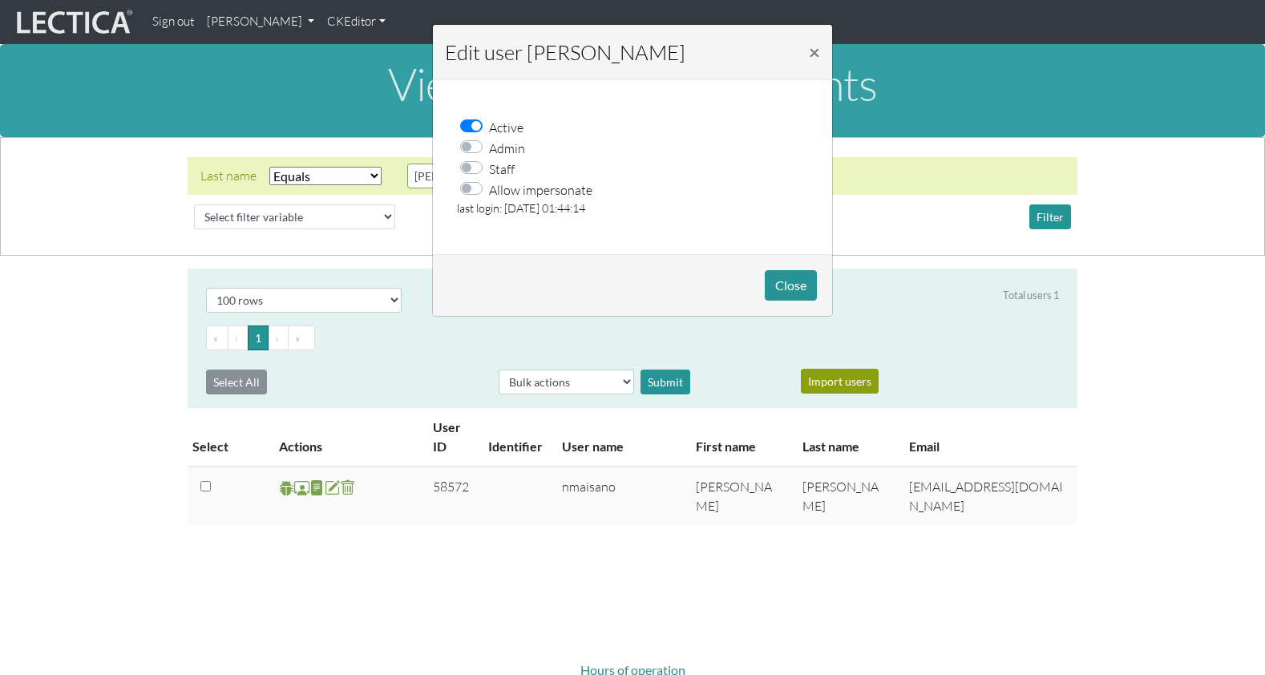
click at [489, 179] on label "Allow impersonate" at bounding box center [540, 189] width 103 height 21
click at [473, 179] on input "Allow impersonate" at bounding box center [476, 187] width 13 height 16
checkbox input "true"
drag, startPoint x: 792, startPoint y: 271, endPoint x: 659, endPoint y: 338, distance: 149.1
click at [791, 272] on button "Close" at bounding box center [791, 285] width 52 height 30
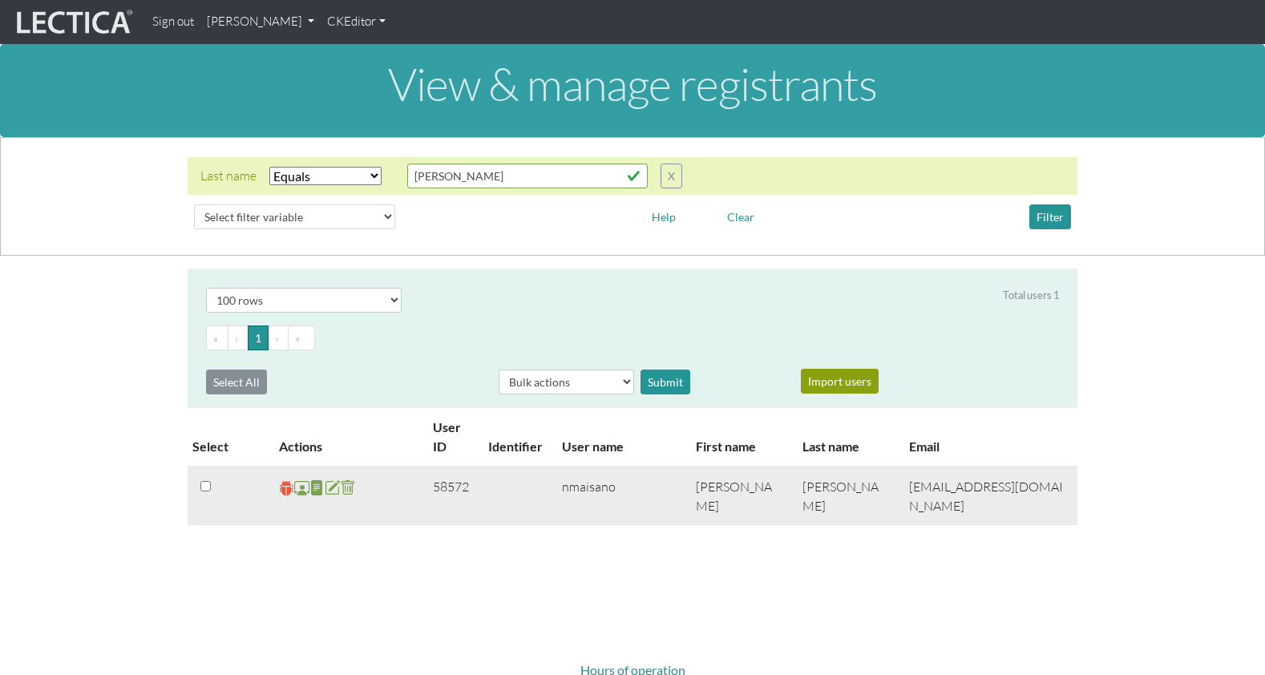
click at [286, 479] on span at bounding box center [286, 488] width 15 height 18
